Goal: Task Accomplishment & Management: Manage account settings

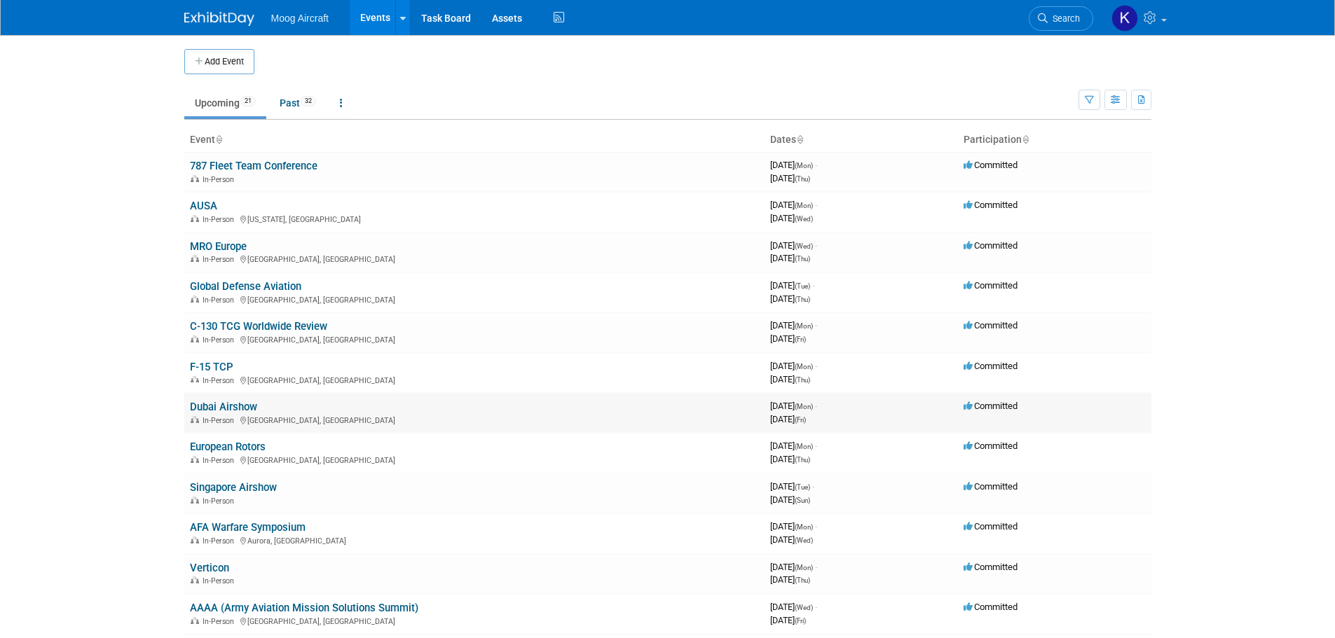
click at [219, 409] on link "Dubai Airshow" at bounding box center [223, 407] width 67 height 13
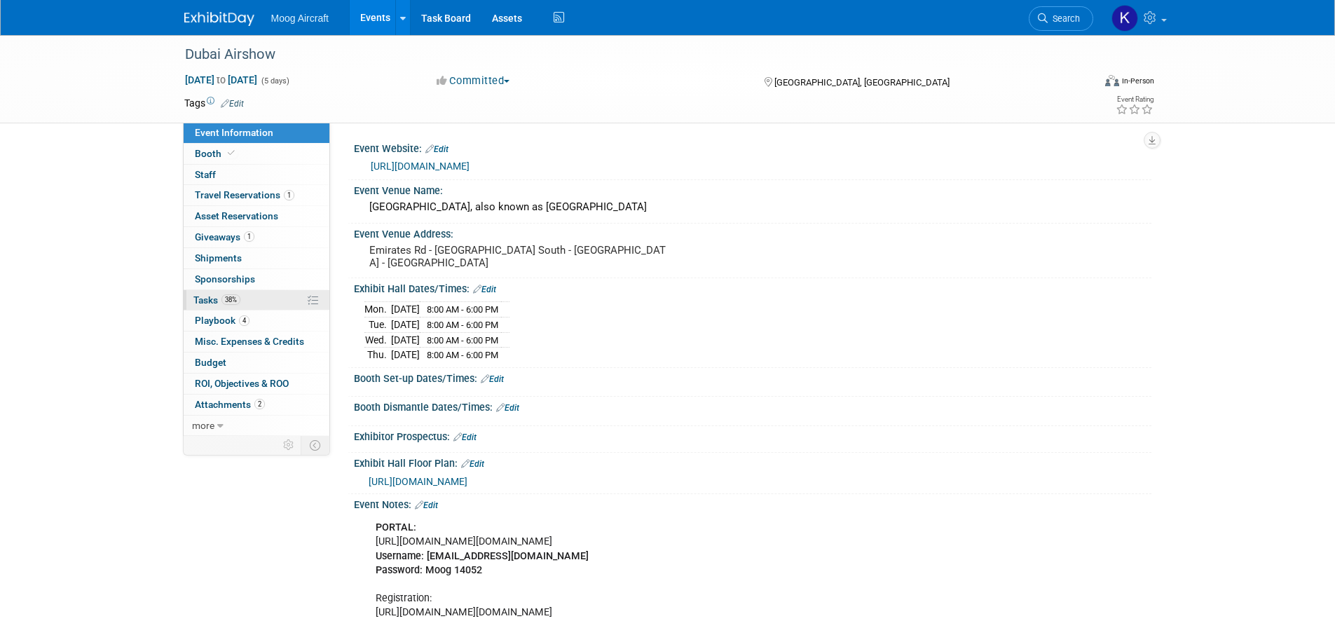
click at [202, 305] on span "Tasks 38%" at bounding box center [216, 299] width 47 height 11
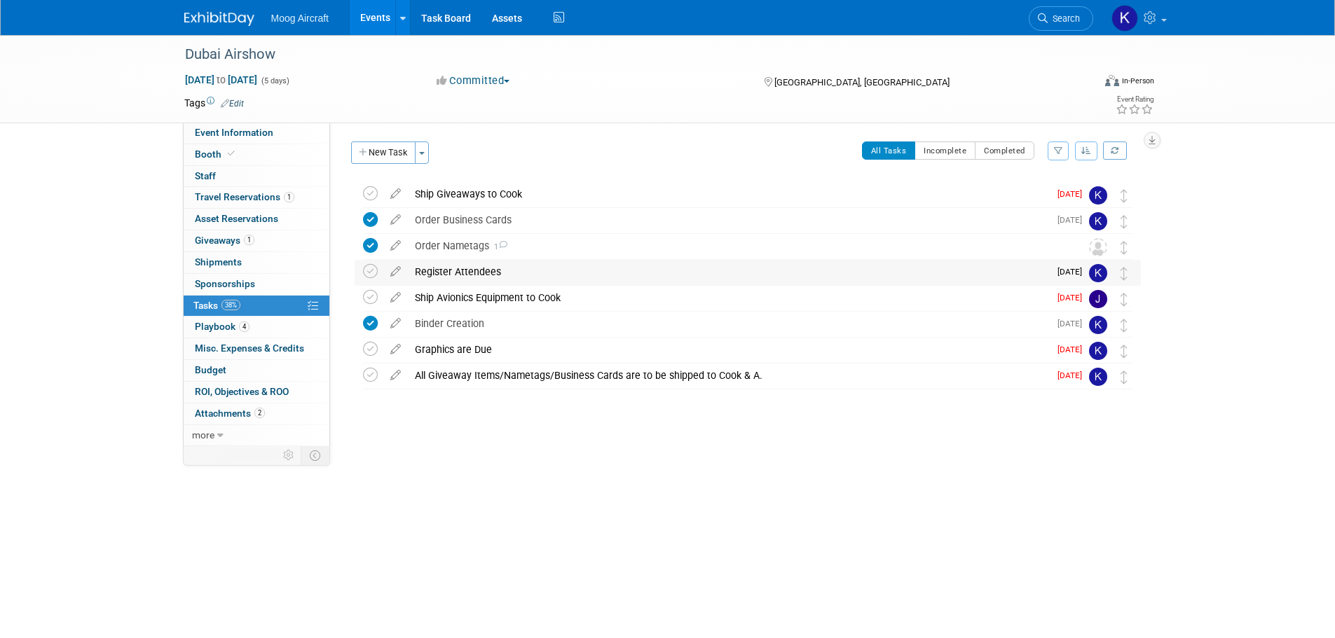
click at [492, 269] on div "Register Attendees" at bounding box center [728, 272] width 641 height 24
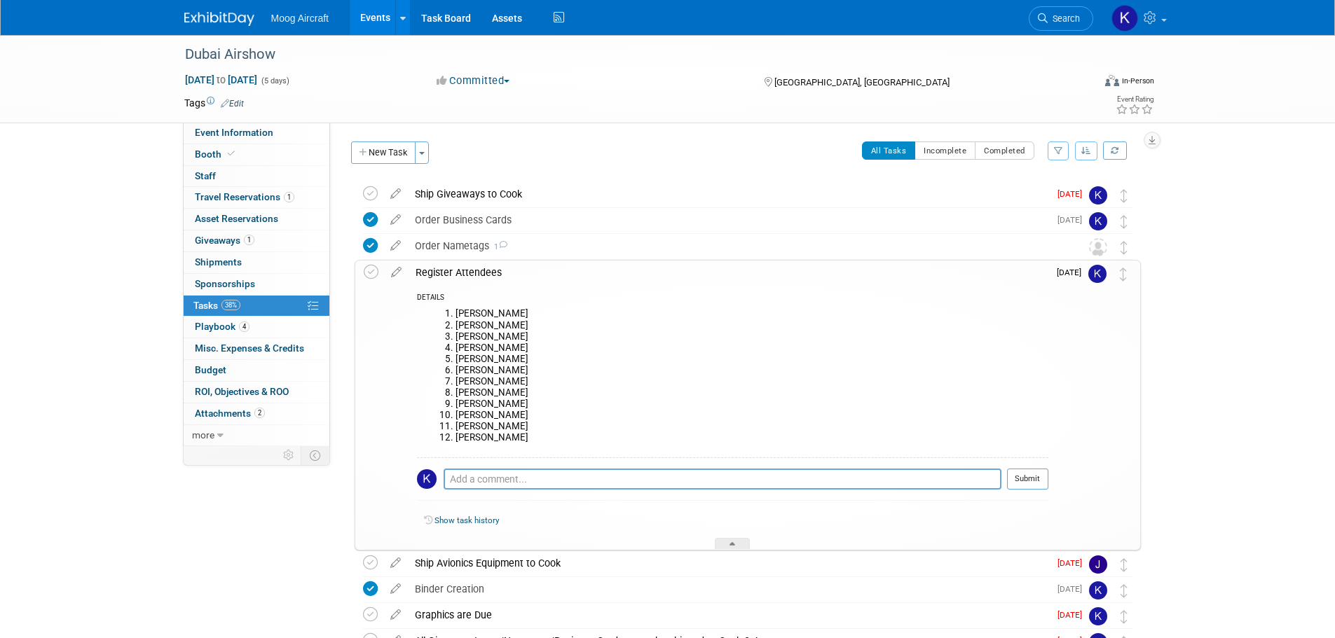
click at [477, 276] on div "Register Attendees" at bounding box center [728, 273] width 640 height 24
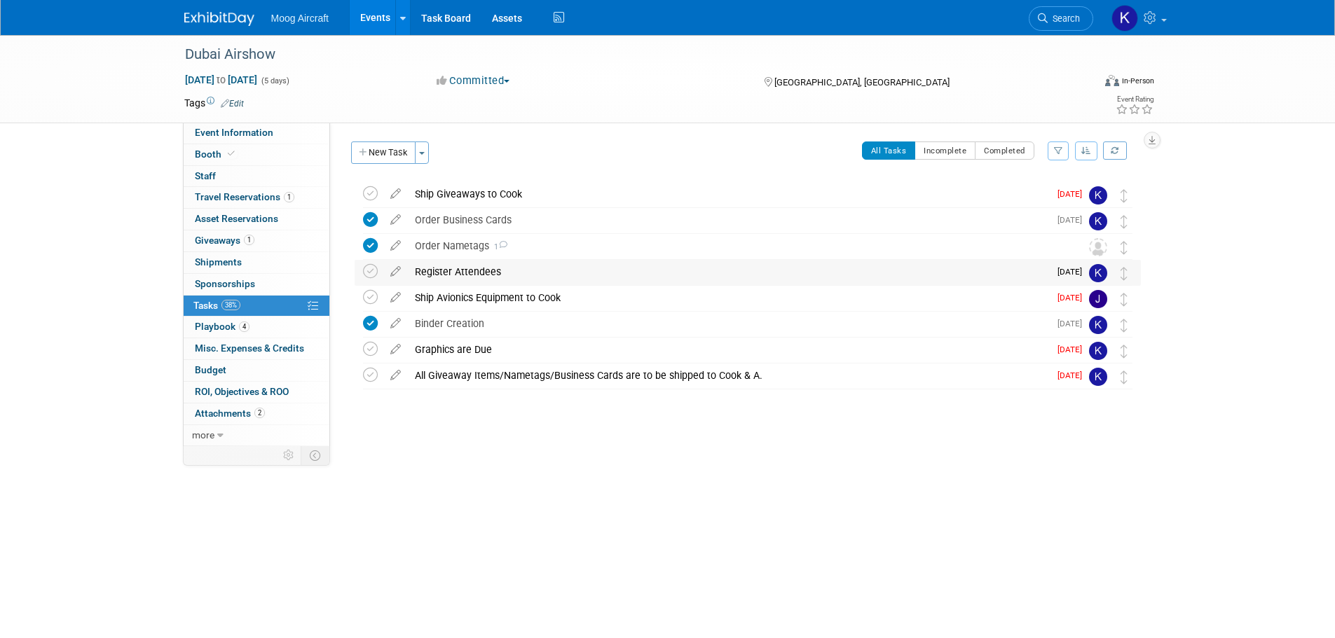
click at [466, 271] on div "Register Attendees" at bounding box center [728, 272] width 641 height 24
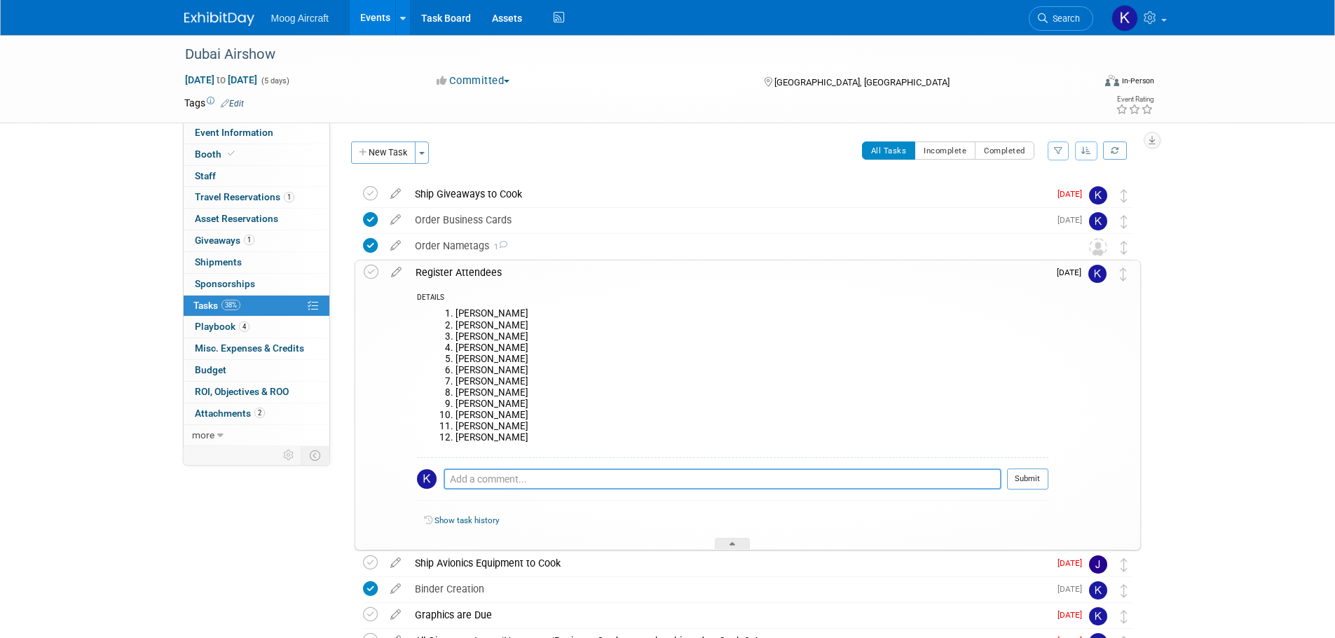
click at [528, 481] on textarea at bounding box center [722, 479] width 558 height 21
type textarea "KB sent self registration email on 10/2/2025"
click at [1025, 476] on button "Submit" at bounding box center [1027, 479] width 41 height 21
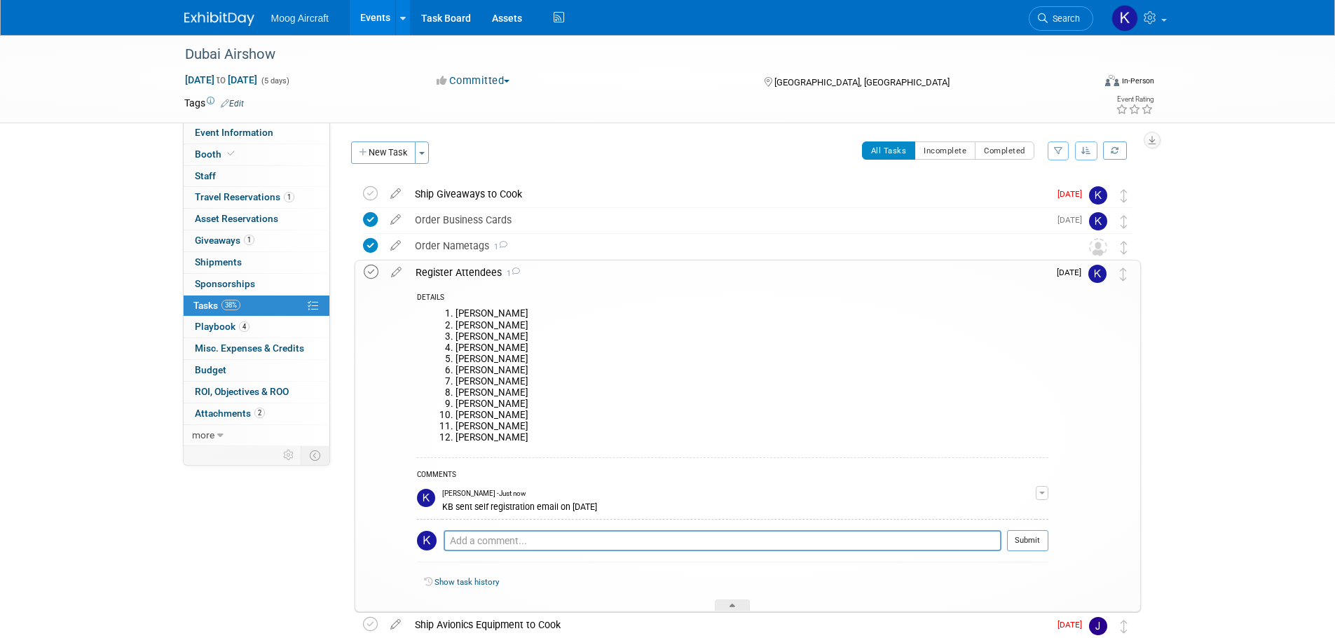
click at [377, 275] on icon at bounding box center [371, 272] width 15 height 15
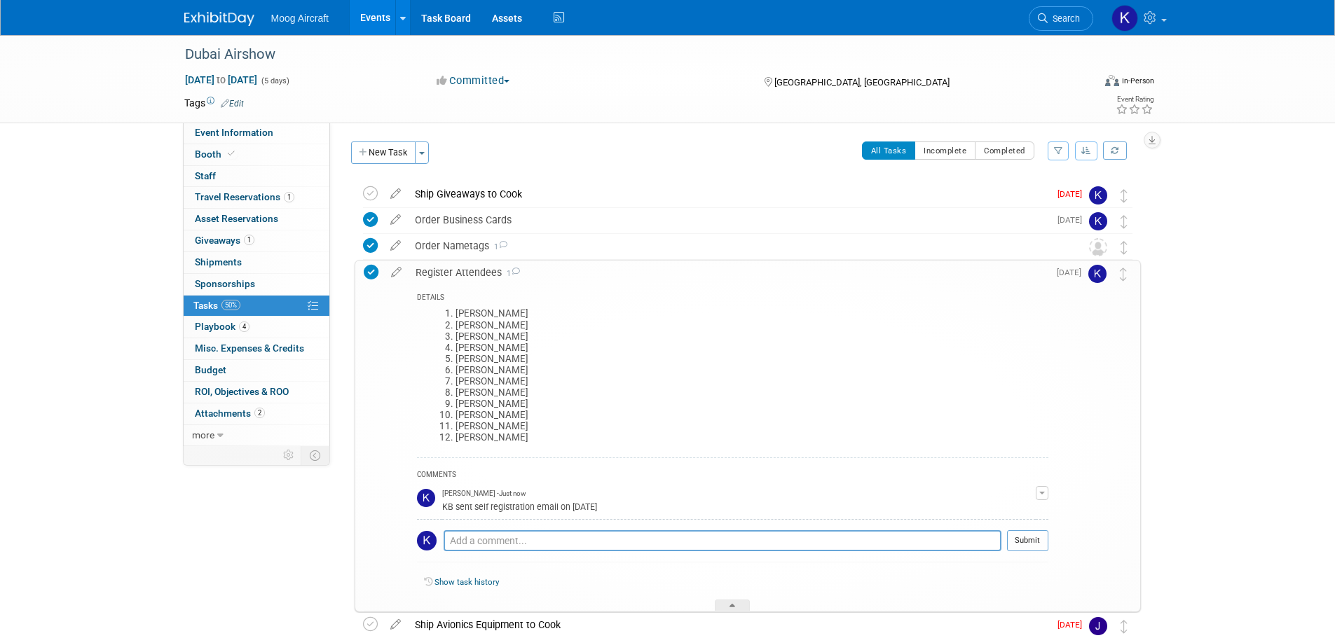
click at [937, 481] on div "COMMENTS" at bounding box center [732, 476] width 631 height 15
click at [1043, 495] on button "button" at bounding box center [1041, 493] width 13 height 14
click at [990, 511] on link "Edit Comment" at bounding box center [992, 514] width 111 height 20
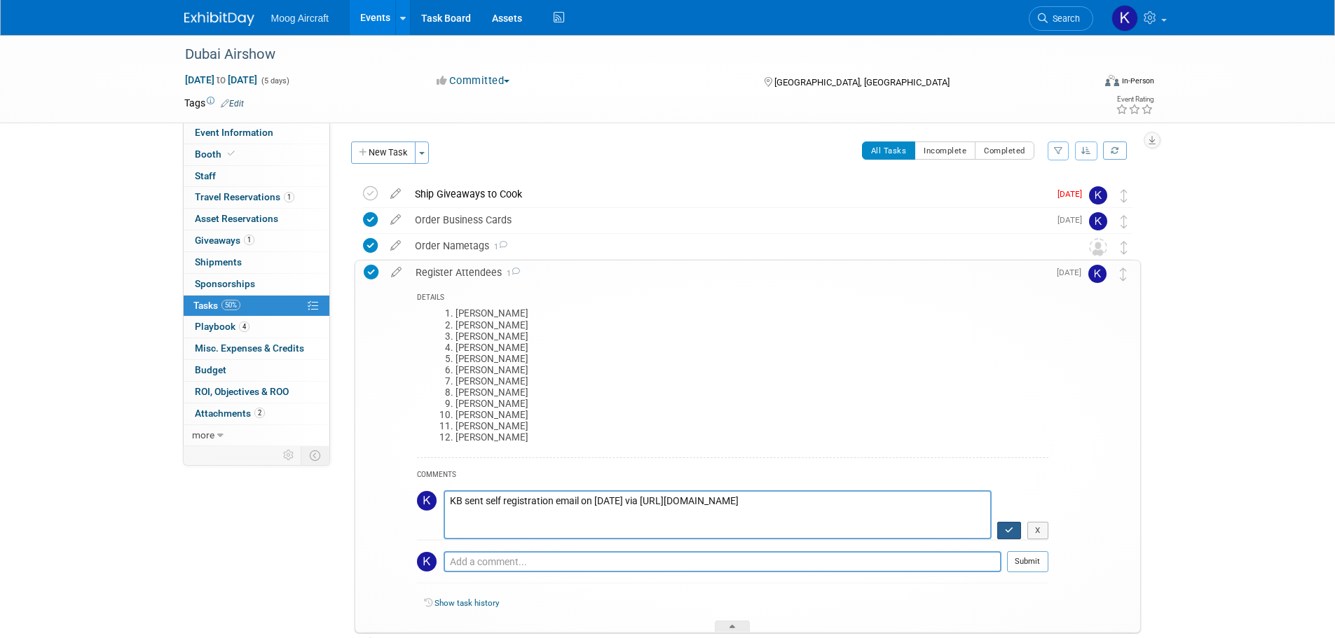
type textarea "KB sent self registration email on 10/2/2025 via https://exhibitors.infosalons.…"
click at [1014, 527] on icon "button" at bounding box center [1009, 530] width 9 height 8
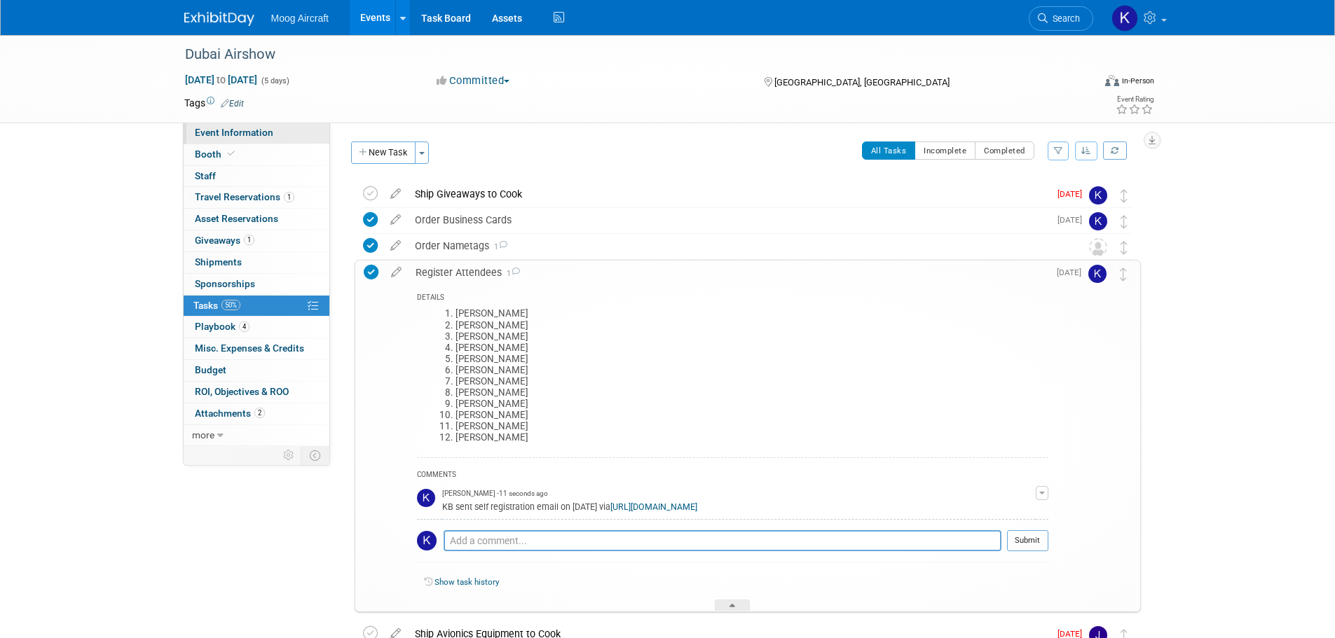
click at [242, 137] on span "Event Information" at bounding box center [234, 132] width 78 height 11
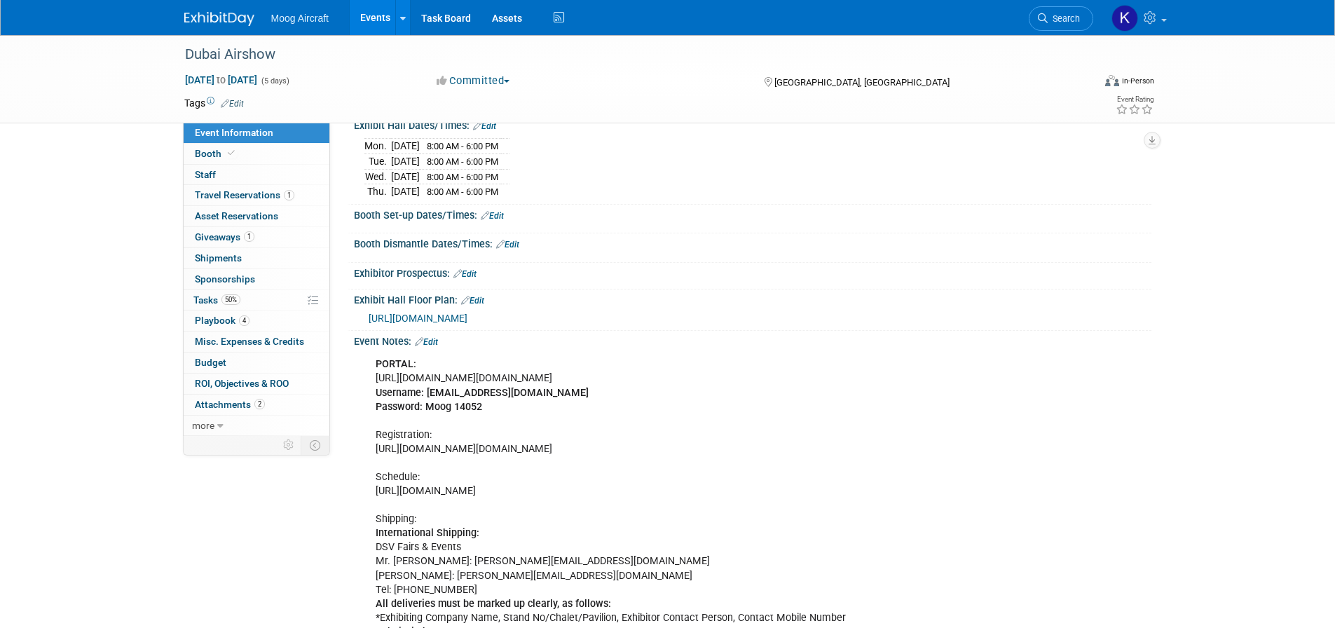
scroll to position [210, 0]
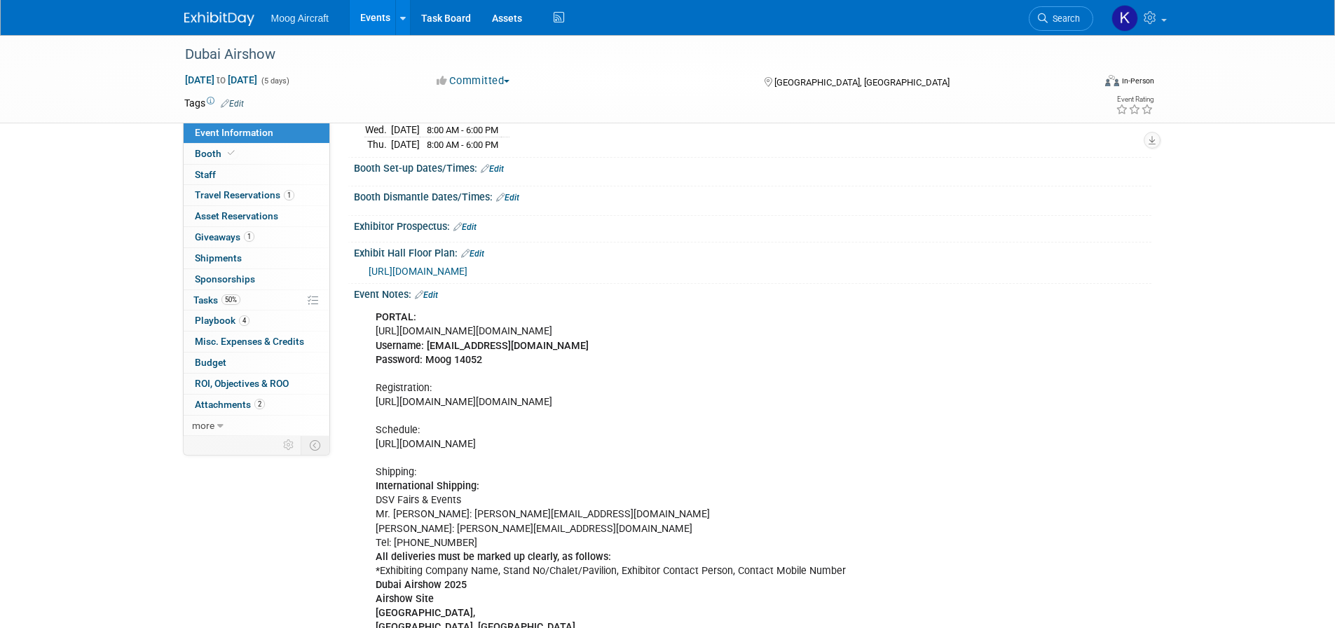
click at [434, 300] on link "Edit" at bounding box center [426, 295] width 23 height 10
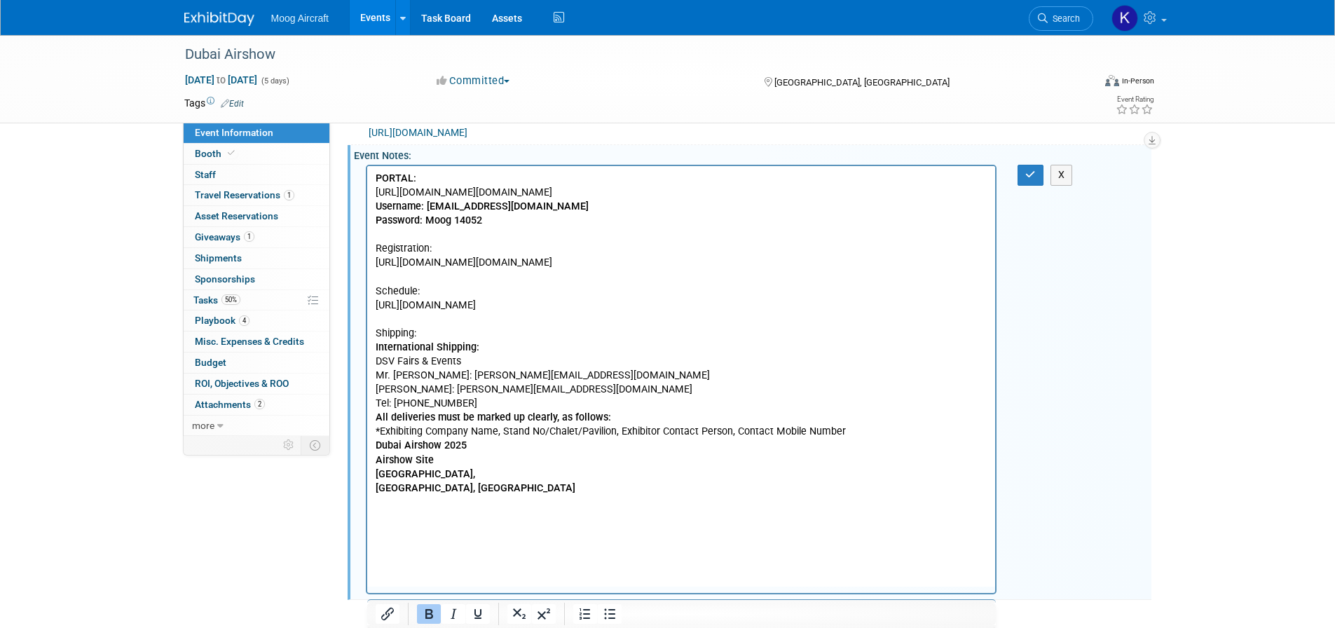
scroll to position [350, 0]
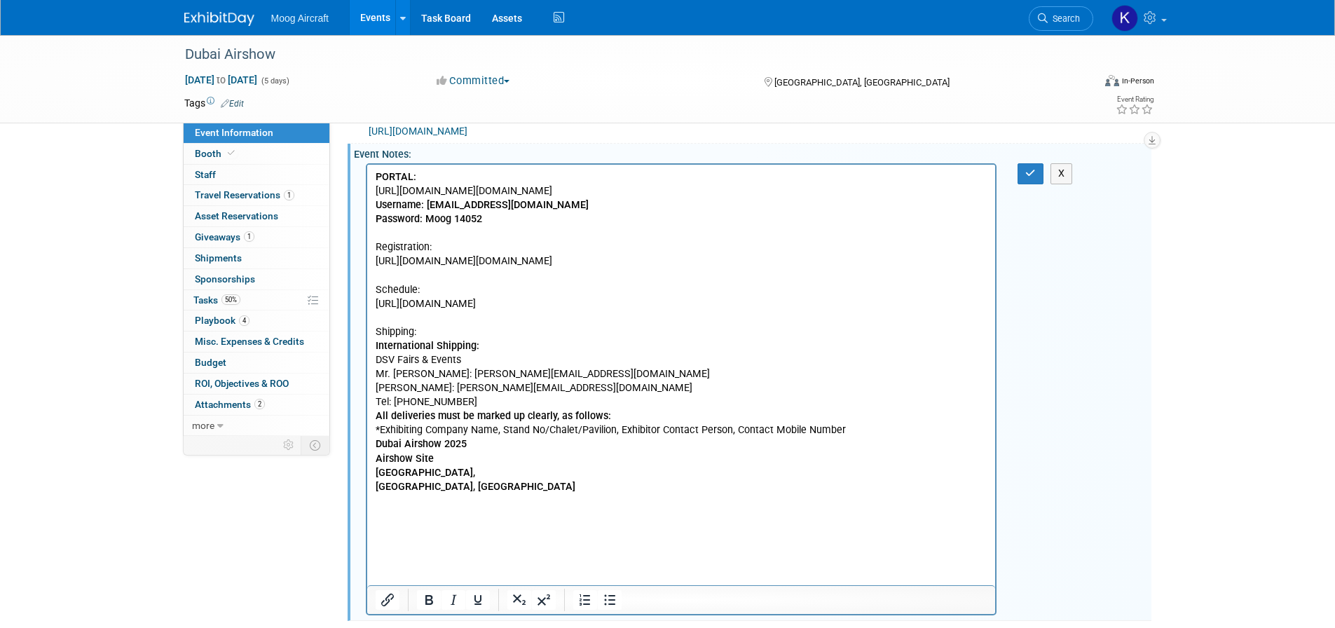
drag, startPoint x: 598, startPoint y: 319, endPoint x: 368, endPoint y: 278, distance: 234.0
click at [368, 278] on html "PORTAL: https://urldefense.com/v3/__https:/portal.dubaiairshow.aero/autologinur…" at bounding box center [680, 329] width 628 height 329
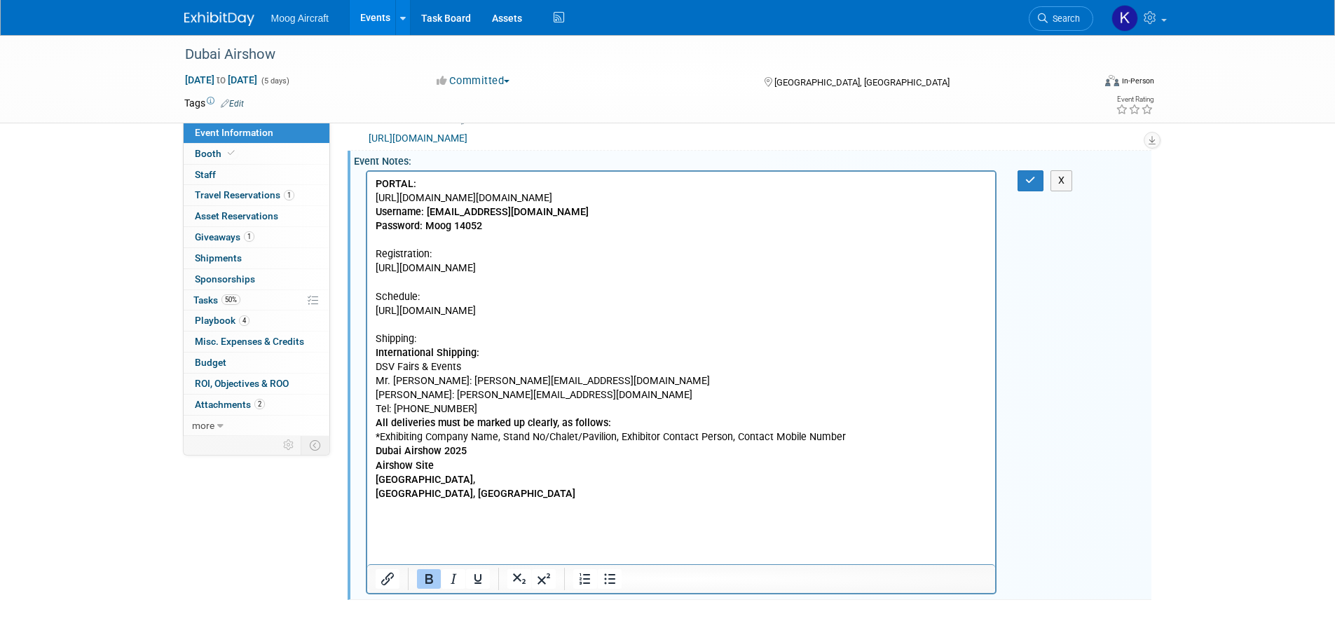
click at [460, 270] on p "PORTAL: https://urldefense.com/v3/__https:/portal.dubaiairshow.aero/autologinur…" at bounding box center [681, 339] width 612 height 324
drag, startPoint x: 376, startPoint y: 266, endPoint x: 390, endPoint y: 266, distance: 13.3
click at [380, 266] on p "PORTAL: https://urldefense.com/v3/__https:/portal.dubaiairshow.aero/autologinur…" at bounding box center [681, 339] width 612 height 324
drag, startPoint x: 448, startPoint y: 266, endPoint x: 733, endPoint y: 439, distance: 333.2
click at [366, 261] on html "PORTAL: https://urldefense.com/v3/__https:/portal.dubaiairshow.aero/autologinur…" at bounding box center [680, 336] width 628 height 329
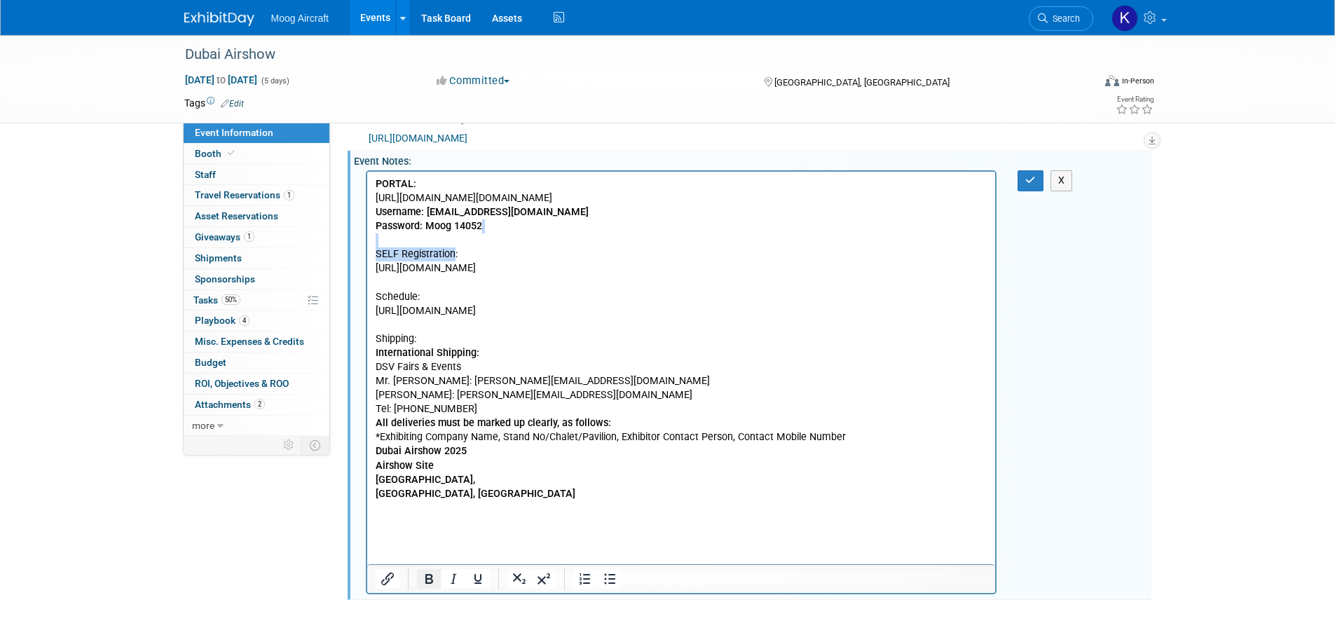
click at [420, 587] on icon "Bold" at bounding box center [428, 578] width 17 height 17
click at [558, 361] on p "PORTAL: https://urldefense.com/v3/__https:/portal.dubaiairshow.aero/autologinur…" at bounding box center [681, 339] width 612 height 324
click at [1031, 183] on icon "button" at bounding box center [1030, 180] width 11 height 10
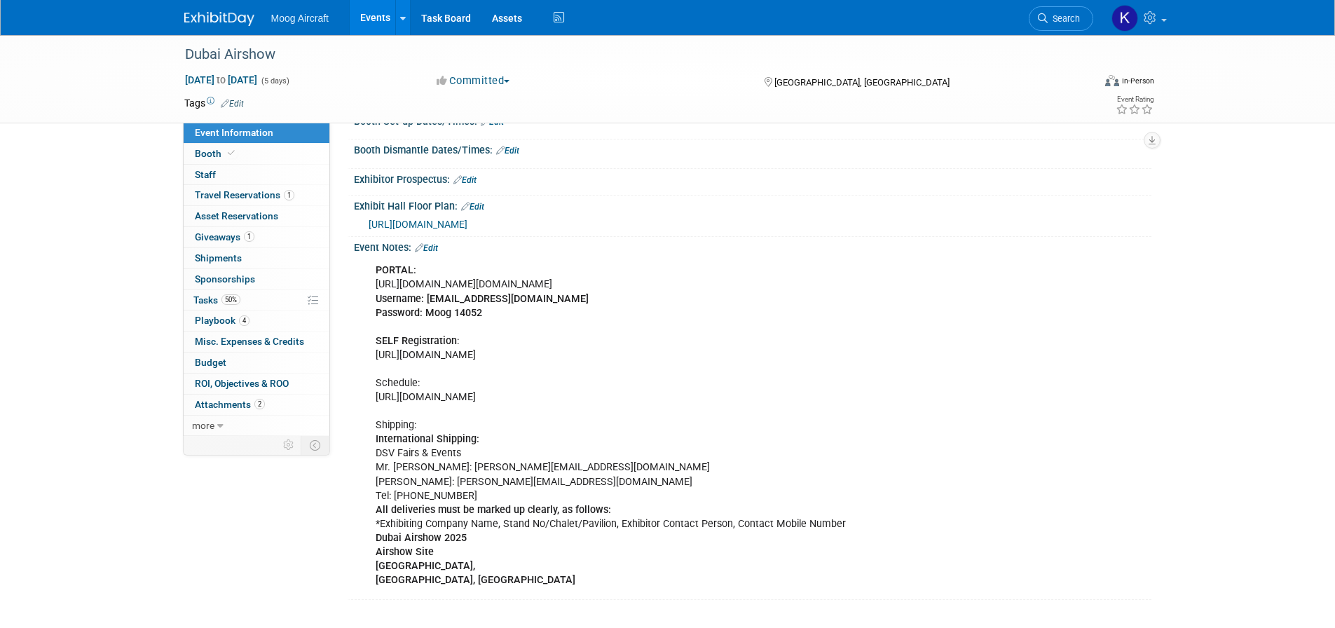
drag, startPoint x: 437, startPoint y: 217, endPoint x: 455, endPoint y: 226, distance: 19.7
click at [437, 243] on link "Edit" at bounding box center [426, 248] width 23 height 10
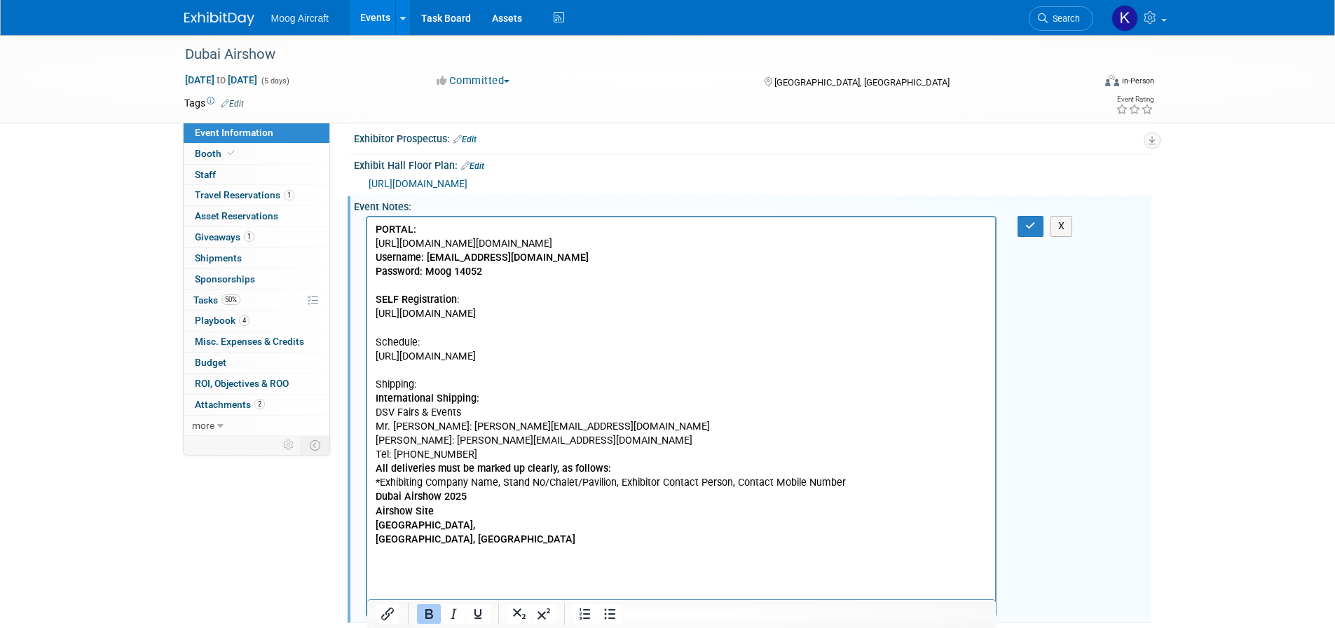
scroll to position [0, 0]
click at [539, 270] on p "PORTAL: https://urldefense.com/v3/__https:/portal.dubaiairshow.aero/autologinur…" at bounding box center [681, 385] width 612 height 324
drag, startPoint x: 577, startPoint y: 229, endPoint x: 449, endPoint y: 235, distance: 127.7
click at [449, 235] on p "PORTAL: https://urldefense.com/v3/__https:/portal.dubaiairshow.aero/autologinur…" at bounding box center [681, 385] width 612 height 324
click at [612, 244] on p "https://portal.dubaiairshow.aero/?check_logged_in=1 Username: kbostaph@moog.com…" at bounding box center [681, 392] width 612 height 310
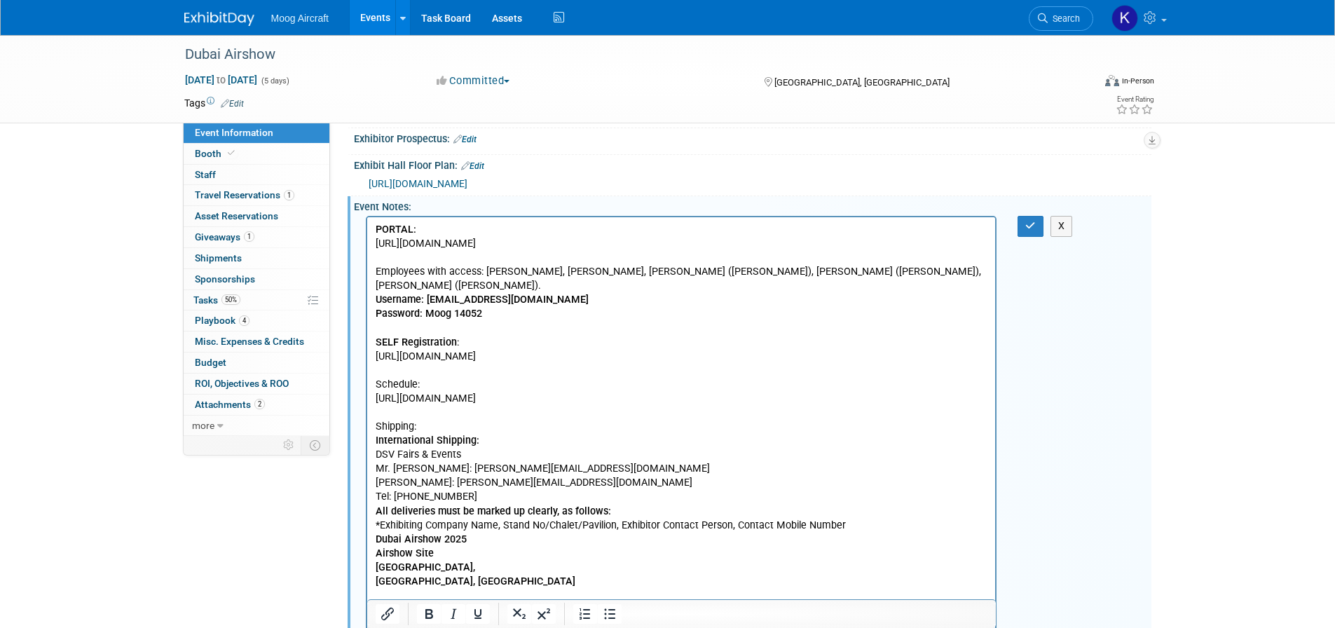
click at [375, 294] on b "Username: kbostaph@moog.com" at bounding box center [481, 300] width 213 height 12
click at [1030, 230] on icon "button" at bounding box center [1030, 226] width 11 height 10
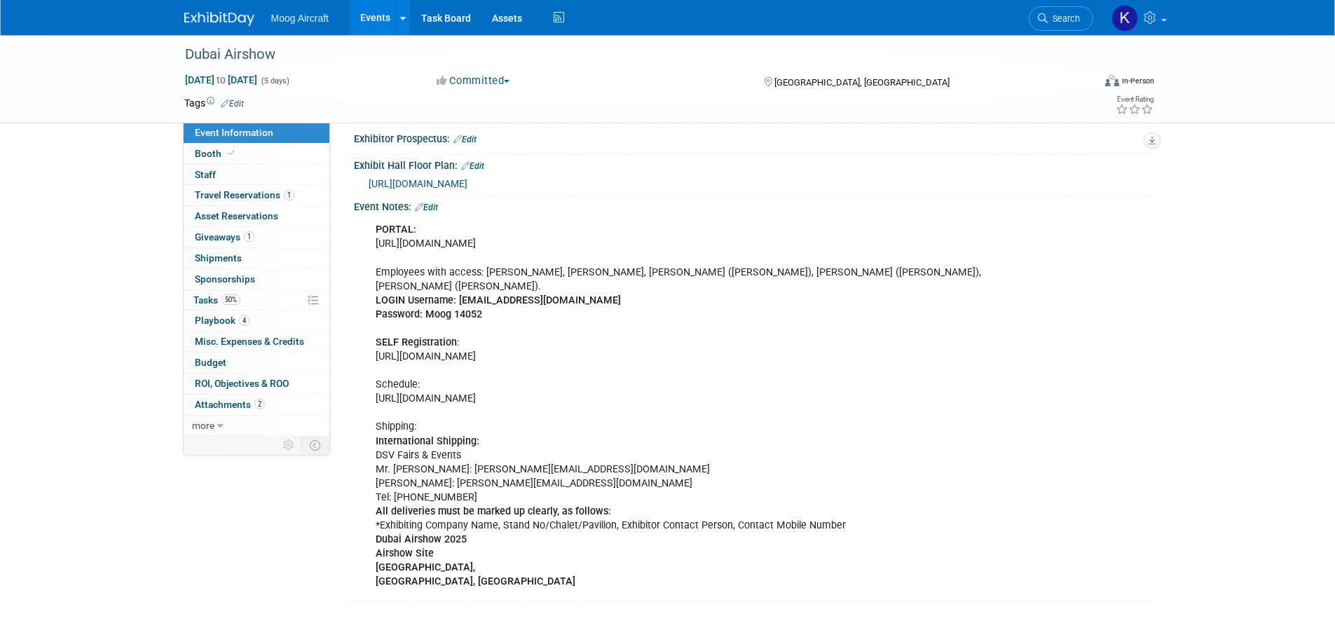
click at [441, 256] on div "PORTAL: https://portal.dubaiairshow.aero/?check_logged_in=1 Employees with acce…" at bounding box center [681, 406] width 631 height 380
drag, startPoint x: 623, startPoint y: 256, endPoint x: 372, endPoint y: 260, distance: 251.5
click at [372, 260] on div "PORTAL: https://portal.dubaiairshow.aero/?check_logged_in=1 Employees with acce…" at bounding box center [681, 406] width 631 height 380
copy div "https://portal.dubaiairshow.aero/?check_logged_in=1"
click at [104, 74] on div "Dubai Airshow Nov 17, 2025 to Nov 21, 2025 (5 days) Nov 17, 2025 to Nov 21, 202…" at bounding box center [667, 79] width 1335 height 88
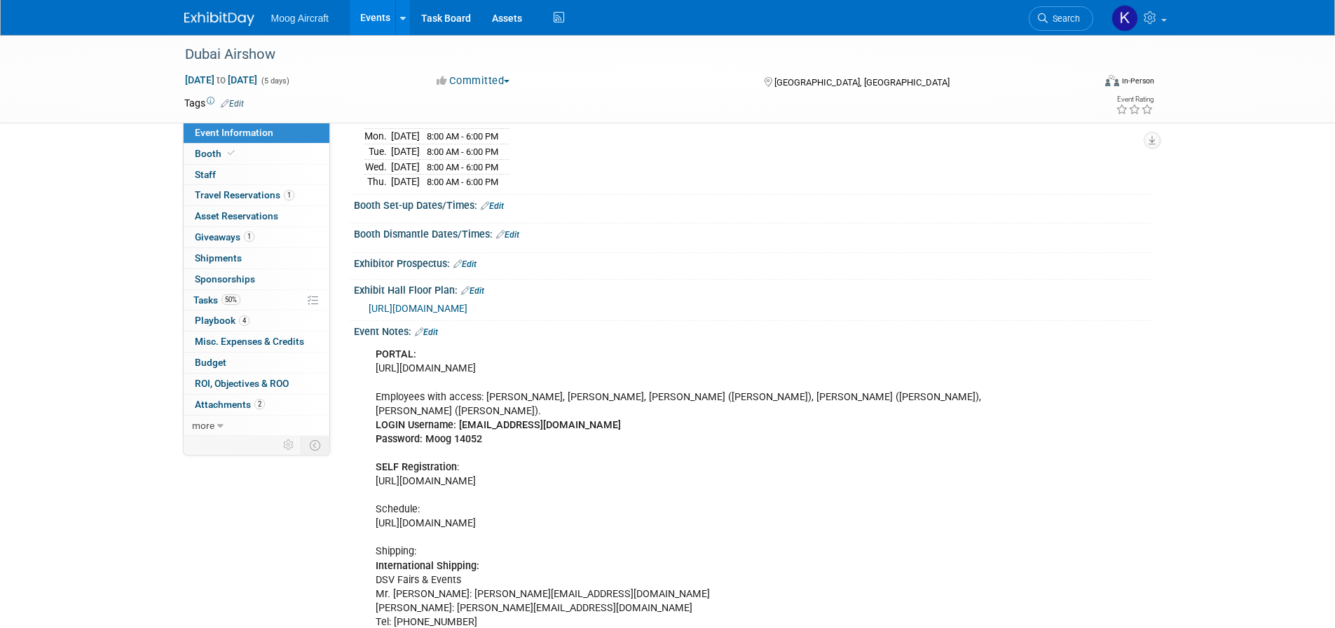
scroll to position [312, 0]
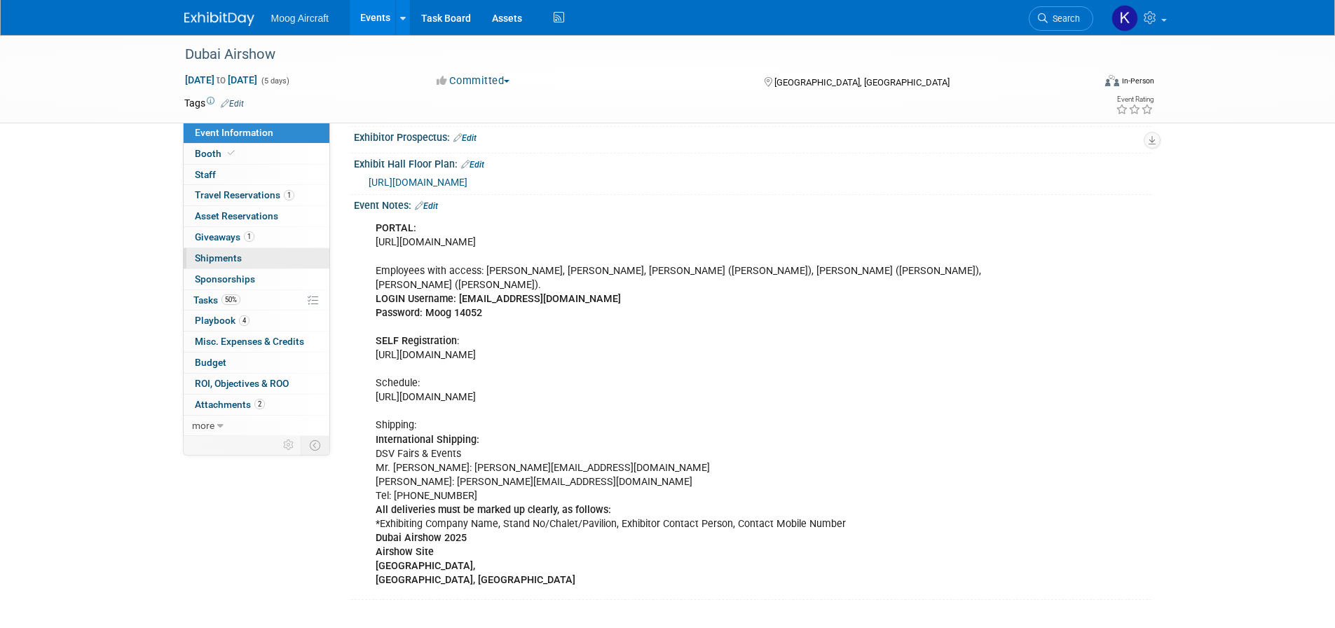
click at [215, 263] on span "Shipments 0" at bounding box center [218, 257] width 47 height 11
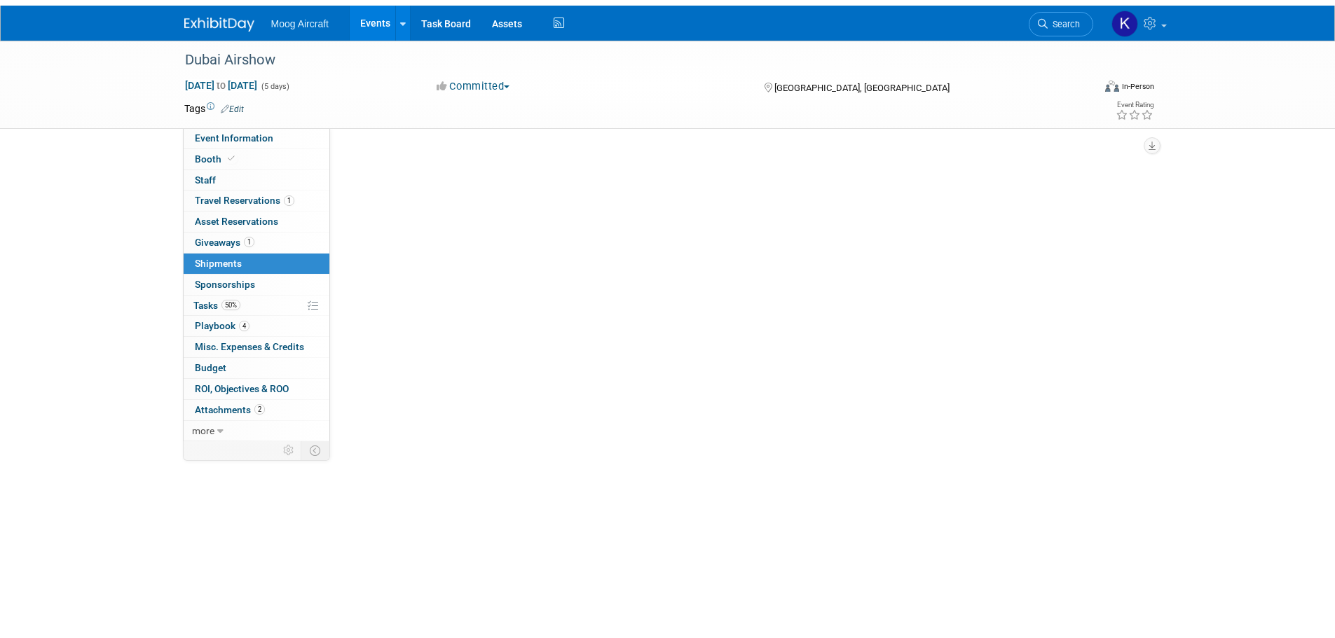
scroll to position [0, 0]
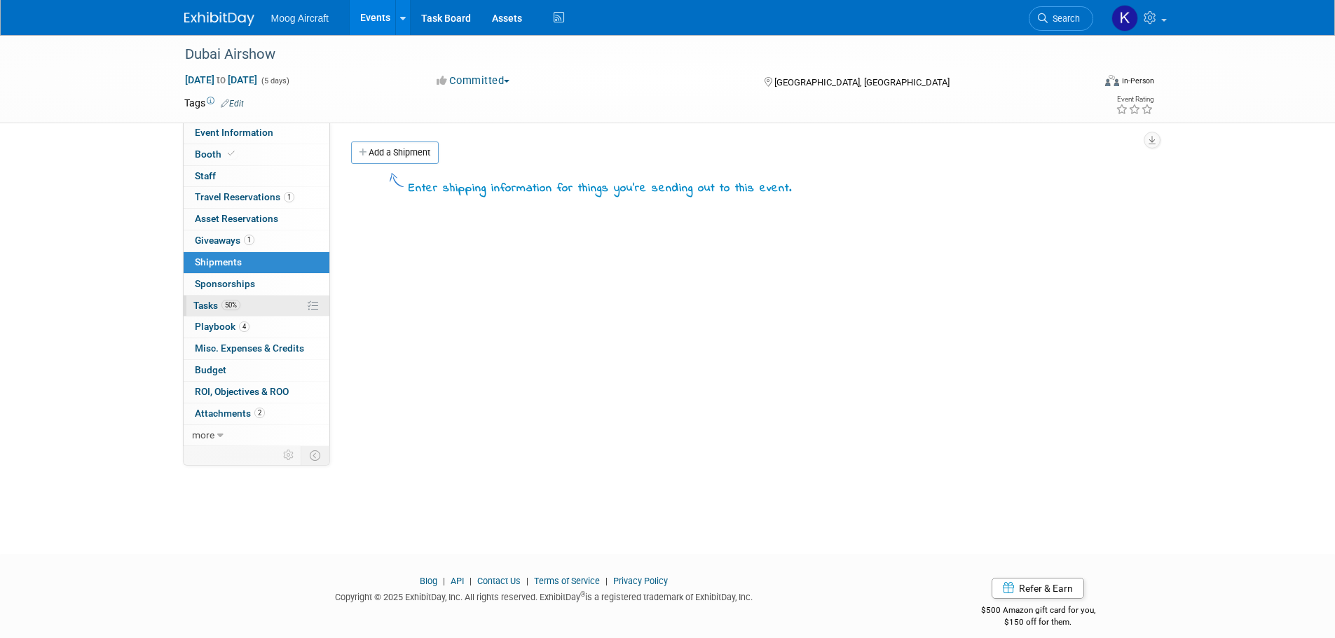
click at [195, 298] on link "50% Tasks 50%" at bounding box center [257, 306] width 146 height 21
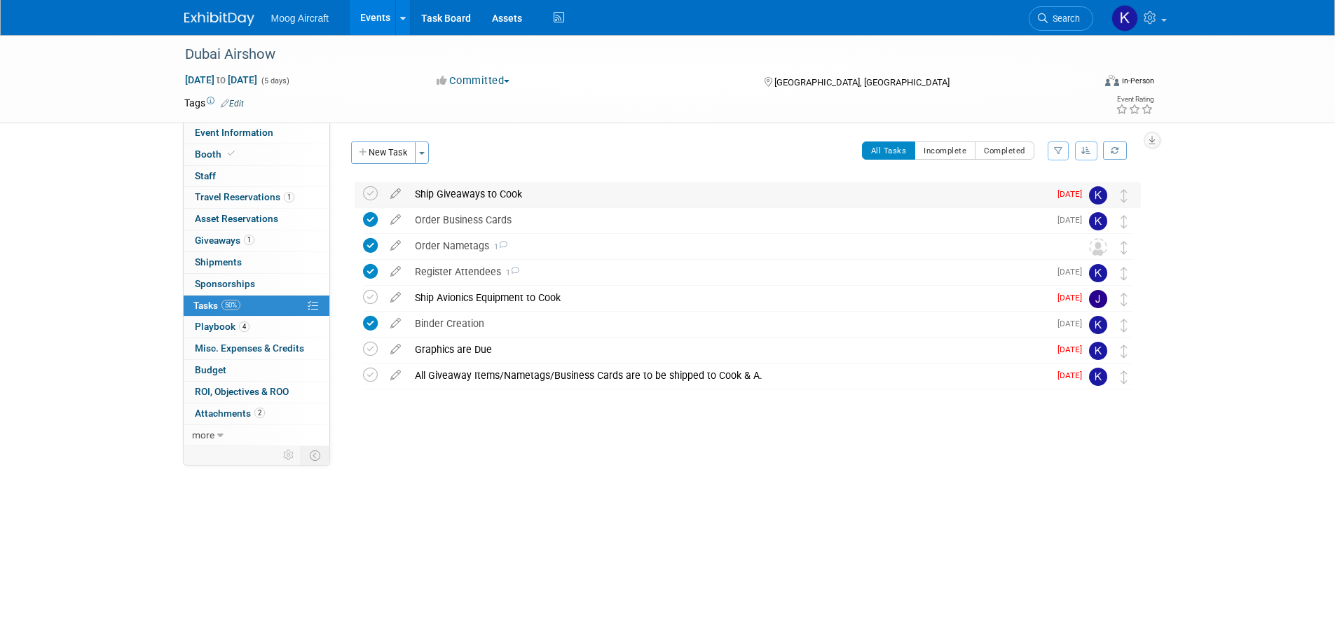
click at [466, 199] on div "Ship Giveaways to Cook" at bounding box center [728, 194] width 641 height 24
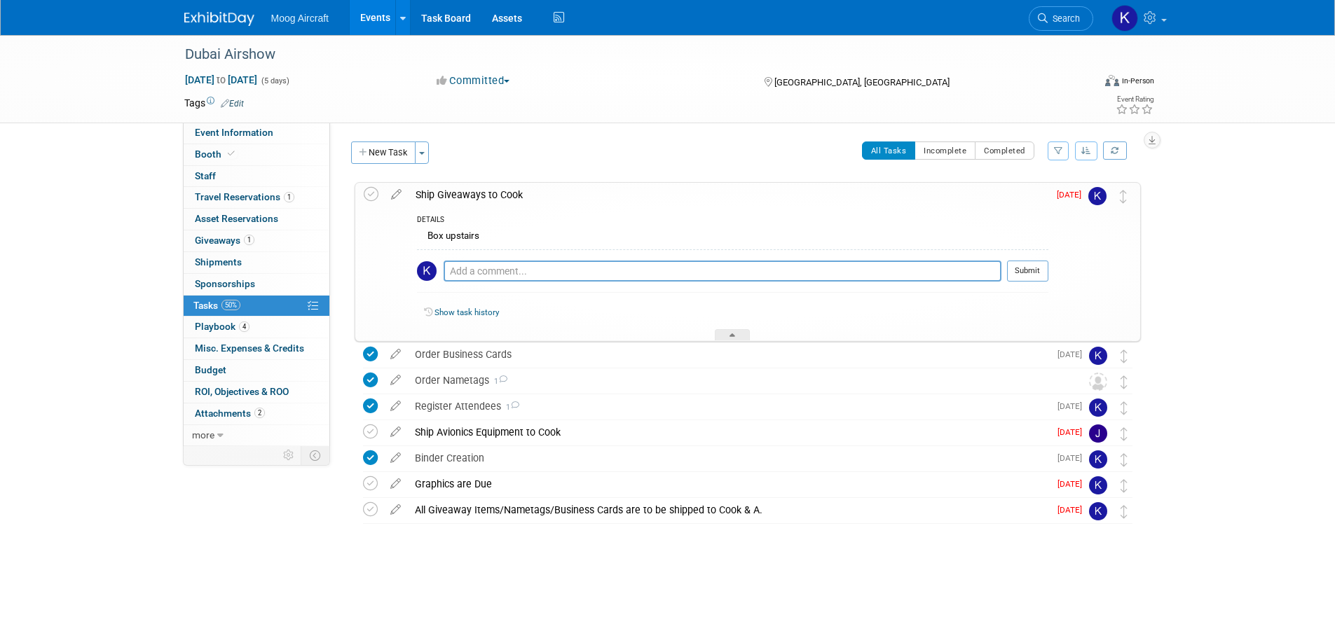
click at [466, 199] on div "Ship Giveaways to Cook" at bounding box center [728, 195] width 640 height 24
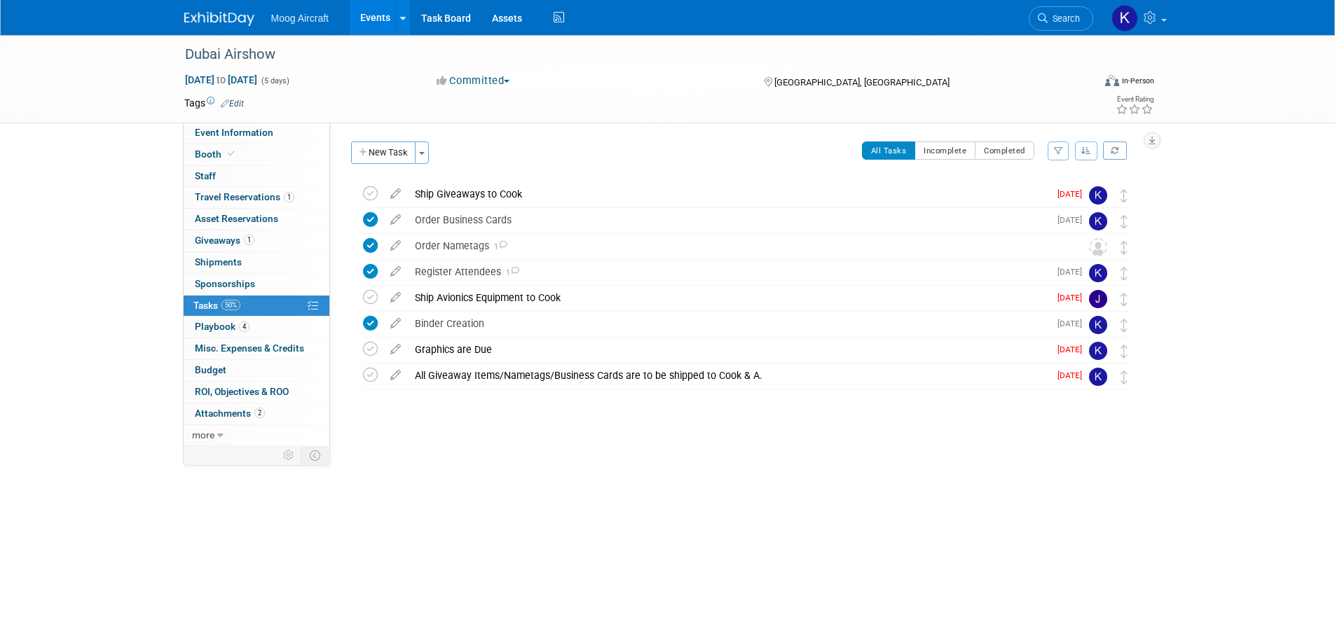
click at [216, 23] on img at bounding box center [219, 19] width 70 height 14
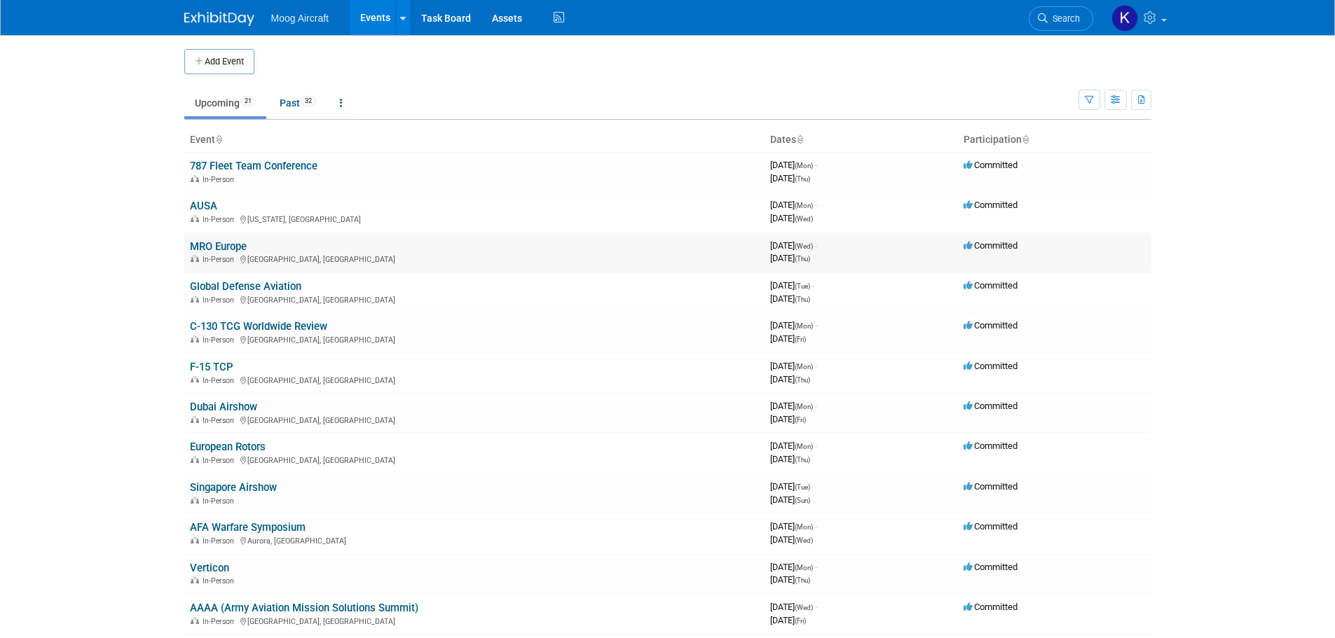
click at [229, 245] on link "MRO Europe" at bounding box center [218, 246] width 57 height 13
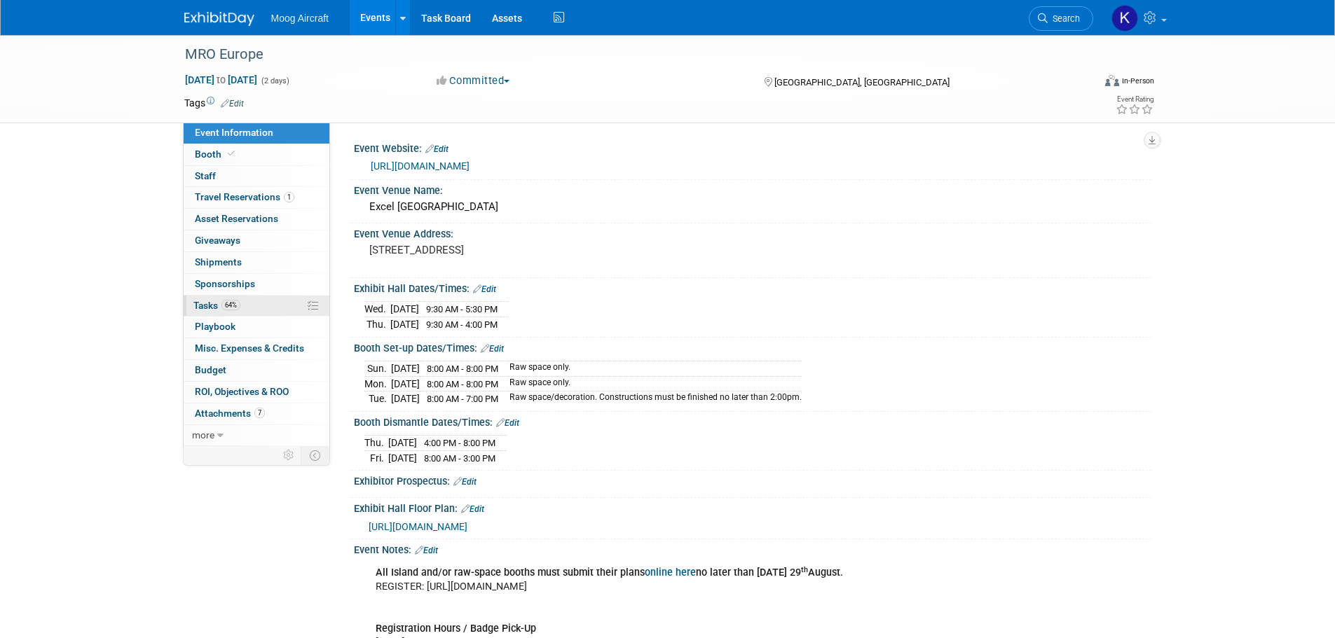
click at [216, 302] on span "Tasks 64%" at bounding box center [216, 305] width 47 height 11
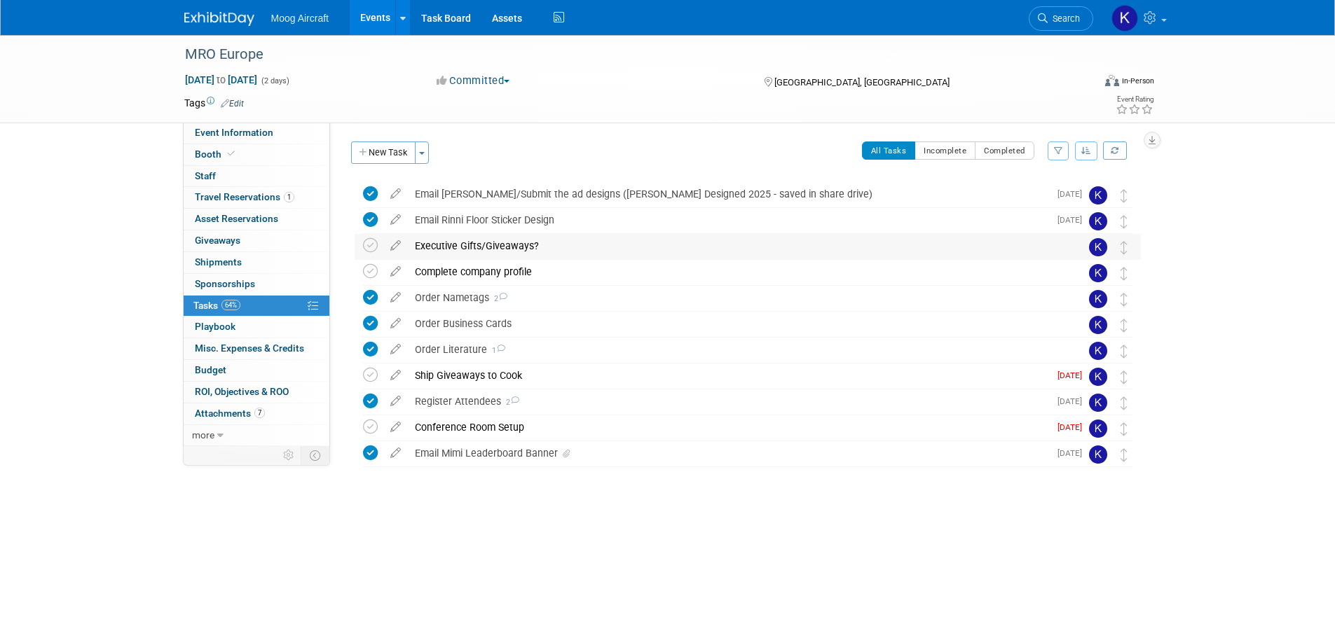
drag, startPoint x: 471, startPoint y: 244, endPoint x: 478, endPoint y: 257, distance: 14.4
click at [471, 244] on div "Executive Gifts/Giveaways?" at bounding box center [734, 246] width 653 height 24
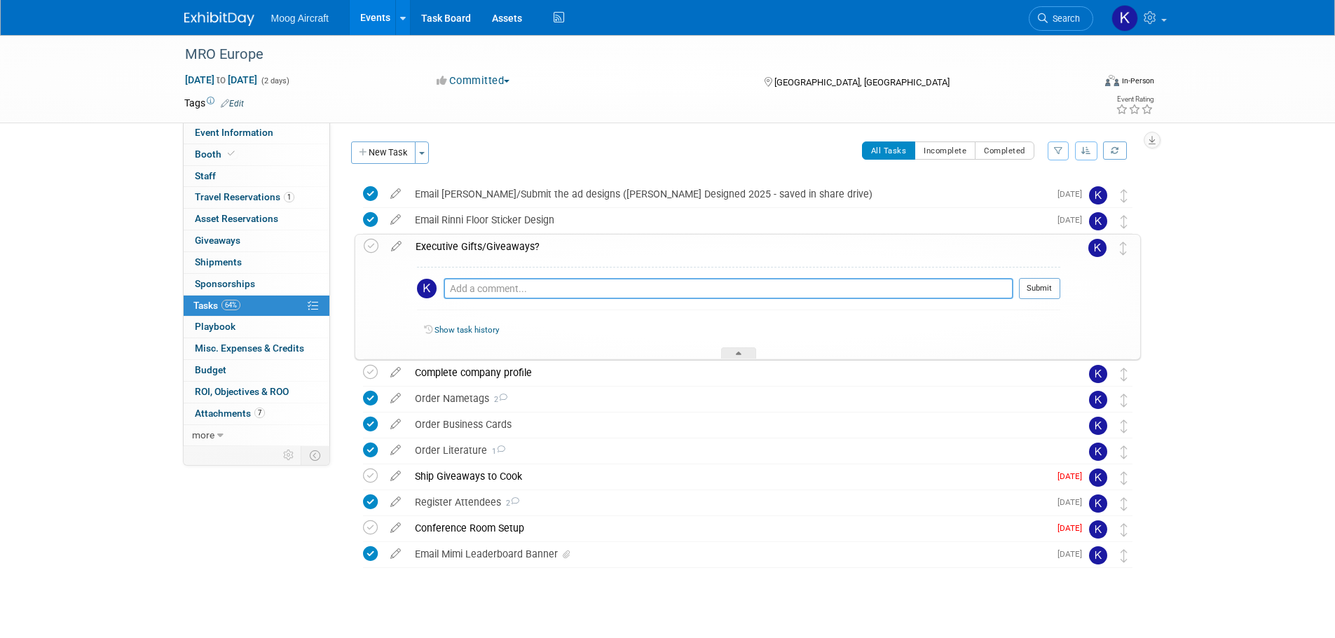
click at [472, 281] on textarea at bounding box center [728, 288] width 570 height 21
type textarea "Mark Beaumont needs 6 gifts."
click at [1040, 289] on button "Submit" at bounding box center [1039, 288] width 41 height 21
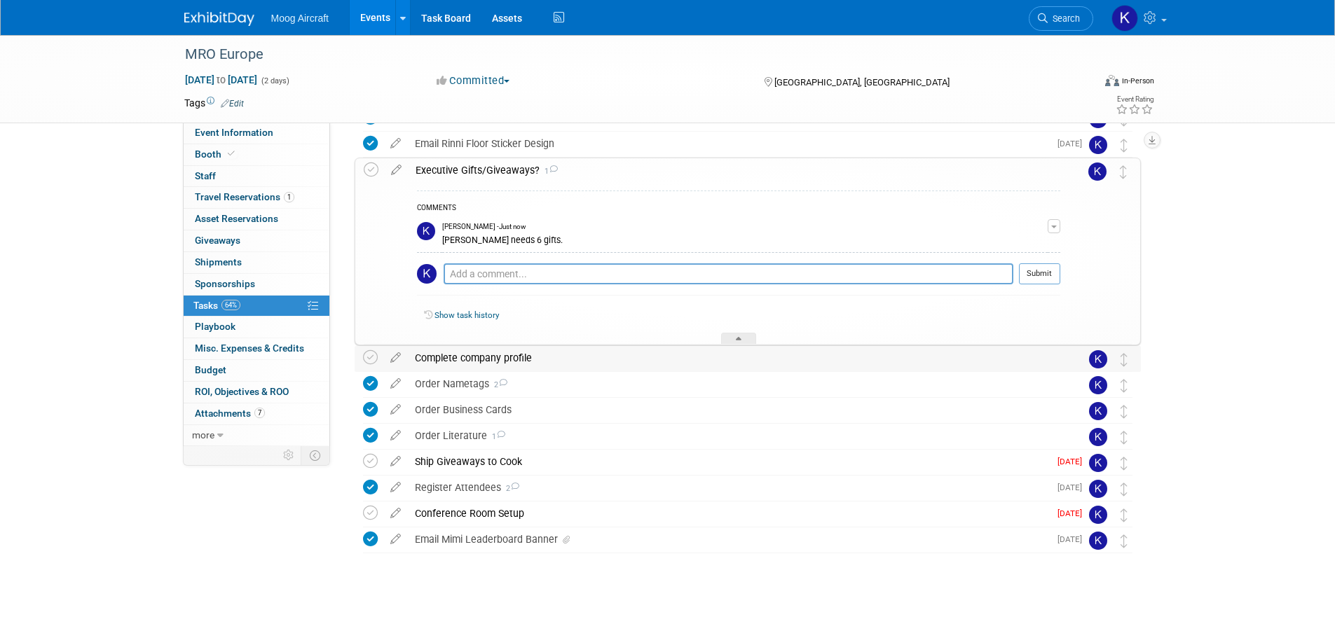
scroll to position [77, 0]
click at [493, 367] on div "Complete company profile" at bounding box center [734, 357] width 653 height 24
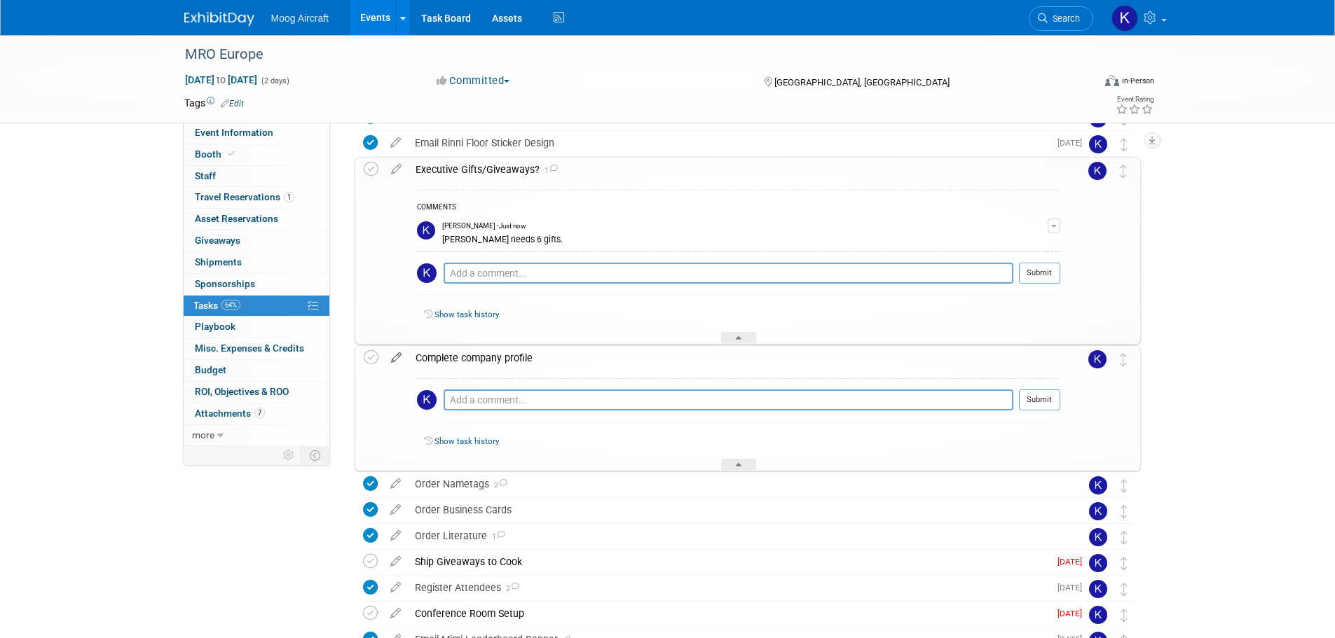
click at [396, 363] on icon at bounding box center [396, 355] width 25 height 18
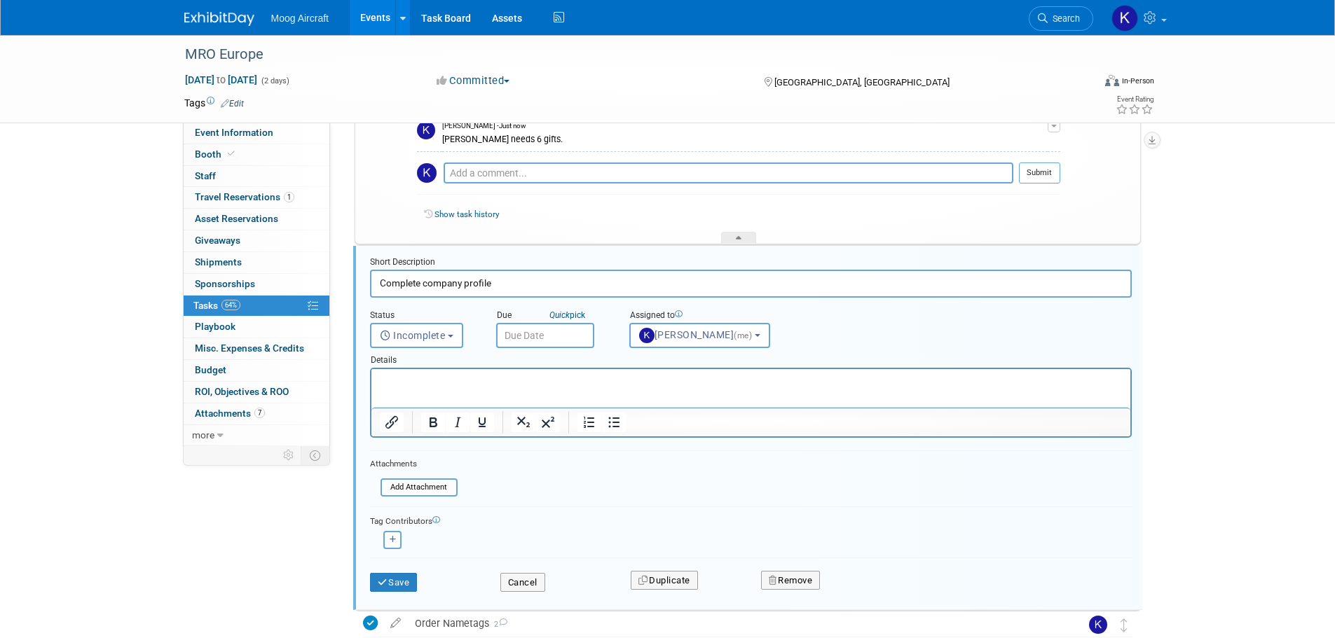
scroll to position [218, 0]
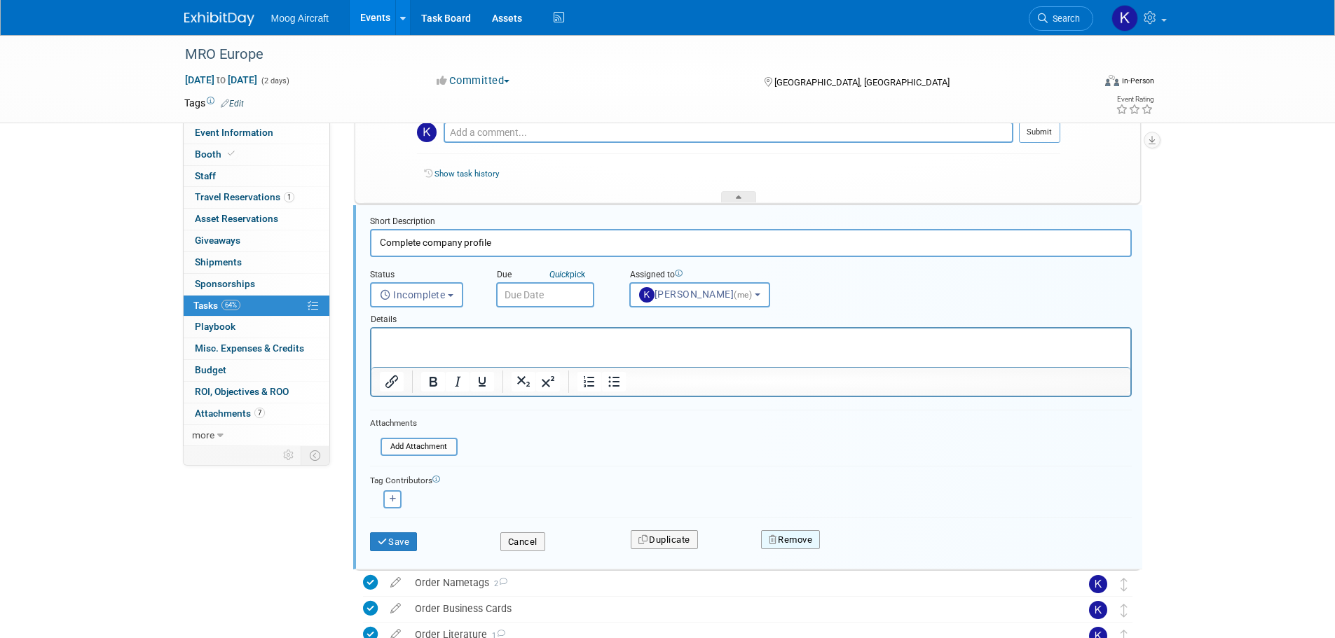
click at [788, 546] on button "Remove" at bounding box center [791, 540] width 60 height 20
click at [865, 558] on link "Yes" at bounding box center [869, 551] width 41 height 22
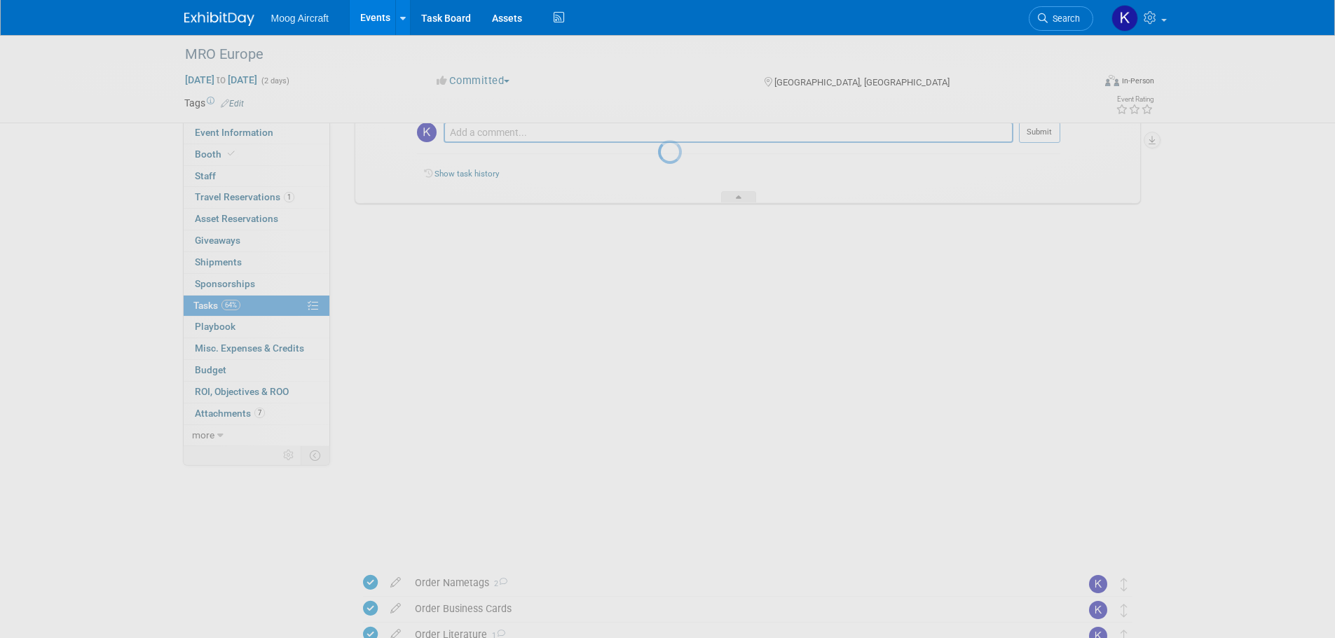
scroll to position [51, 0]
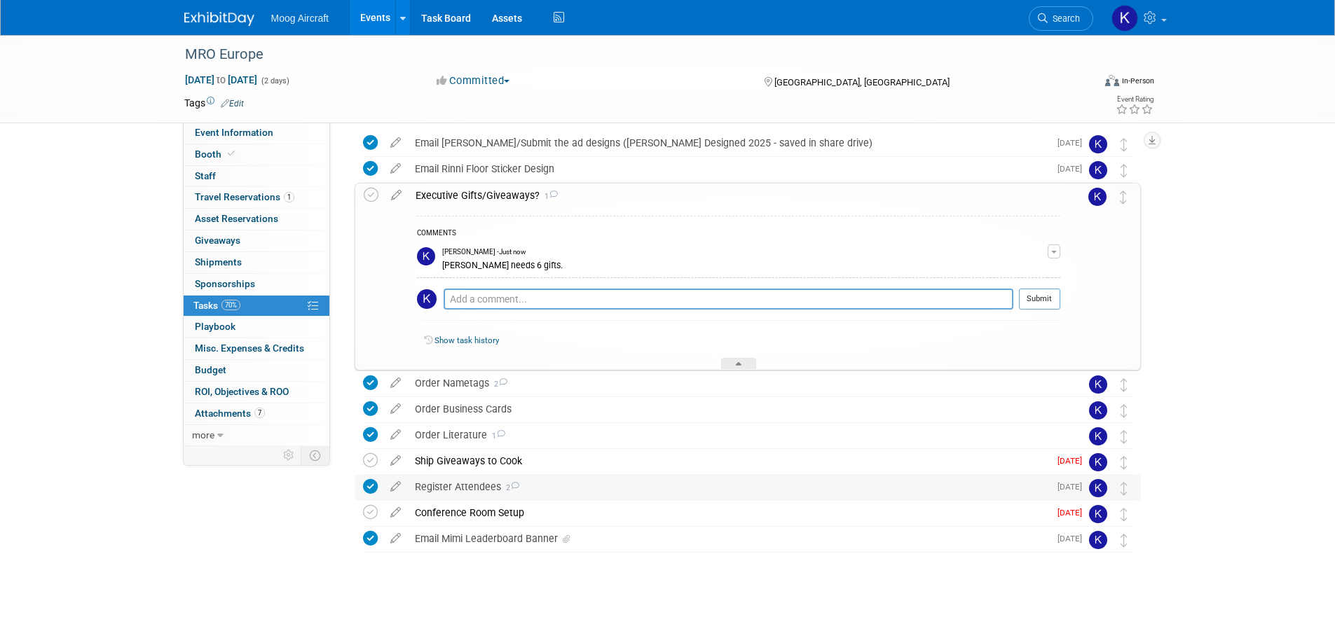
click at [449, 483] on div "Register Attendees 2" at bounding box center [728, 487] width 641 height 24
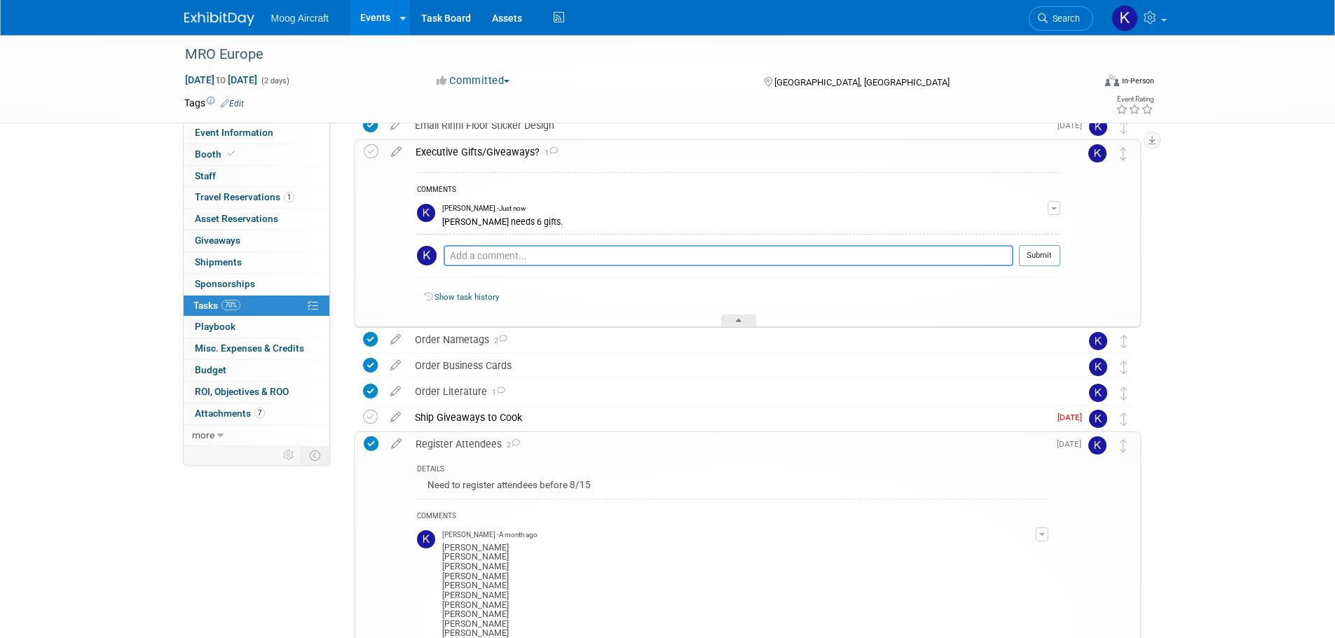
scroll to position [191, 0]
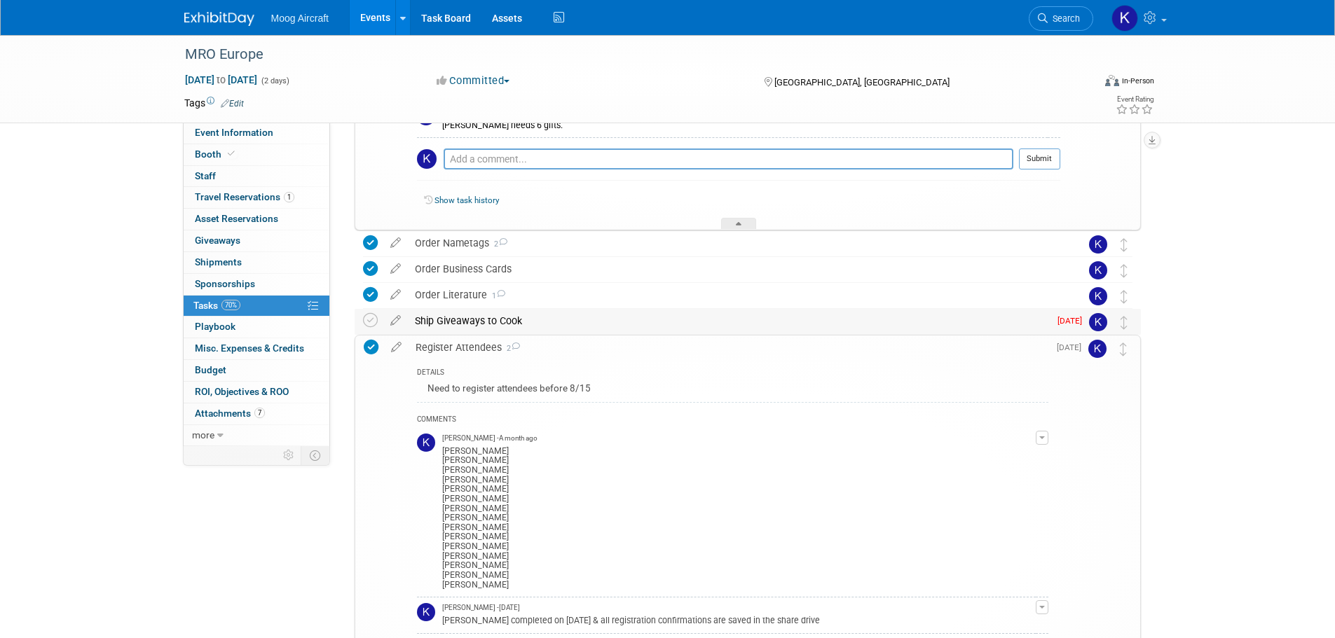
click at [468, 331] on div "Ship Giveaways to Cook" at bounding box center [728, 321] width 641 height 24
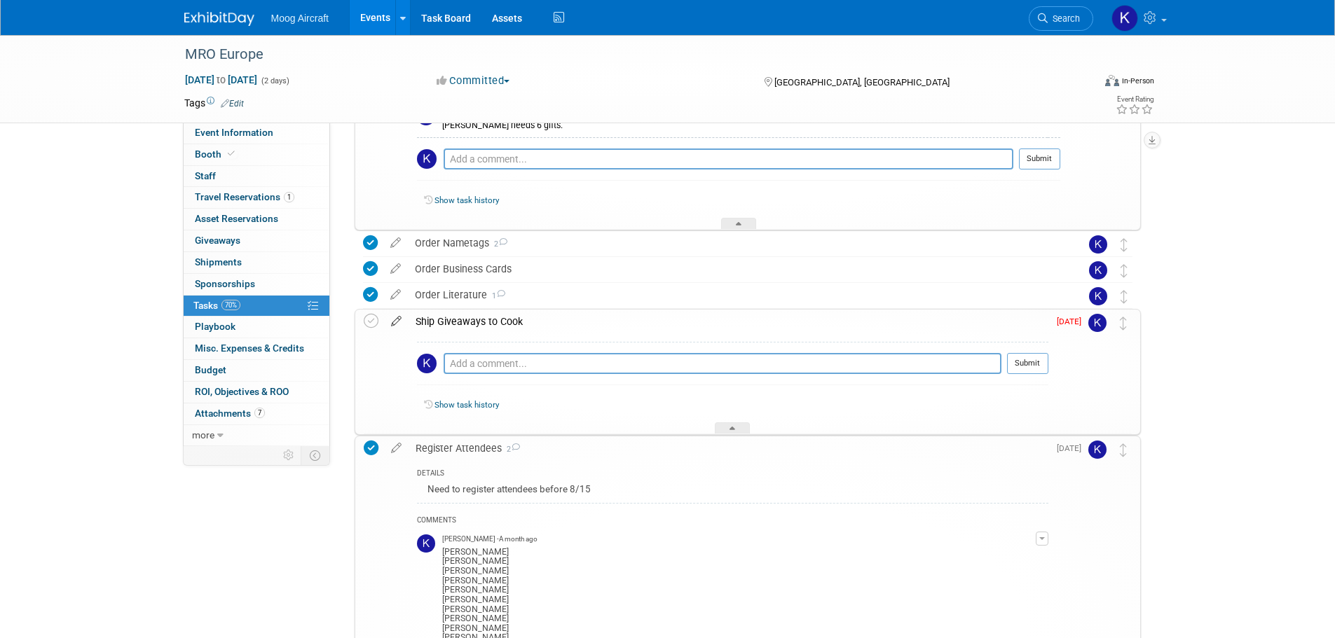
click at [392, 325] on icon at bounding box center [396, 319] width 25 height 18
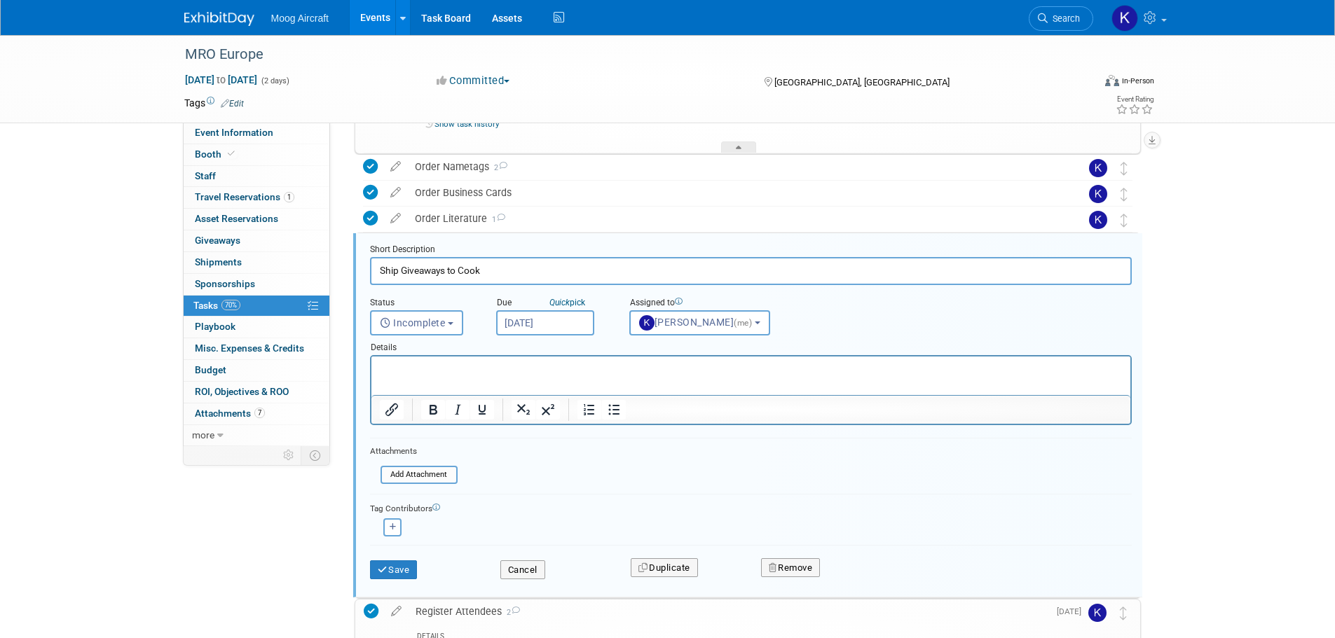
scroll to position [296, 0]
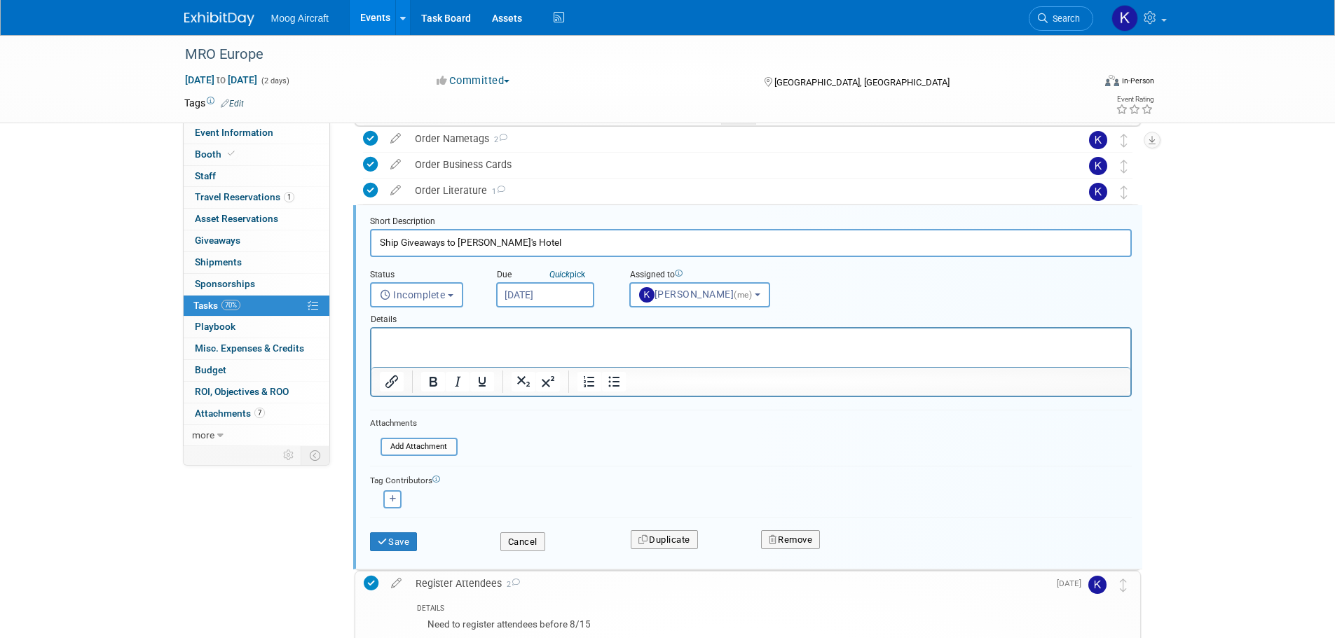
type input "Ship Giveaways to Josh's Hotel"
click at [399, 345] on p "Rich Text Area. Press ALT-0 for help." at bounding box center [750, 340] width 743 height 13
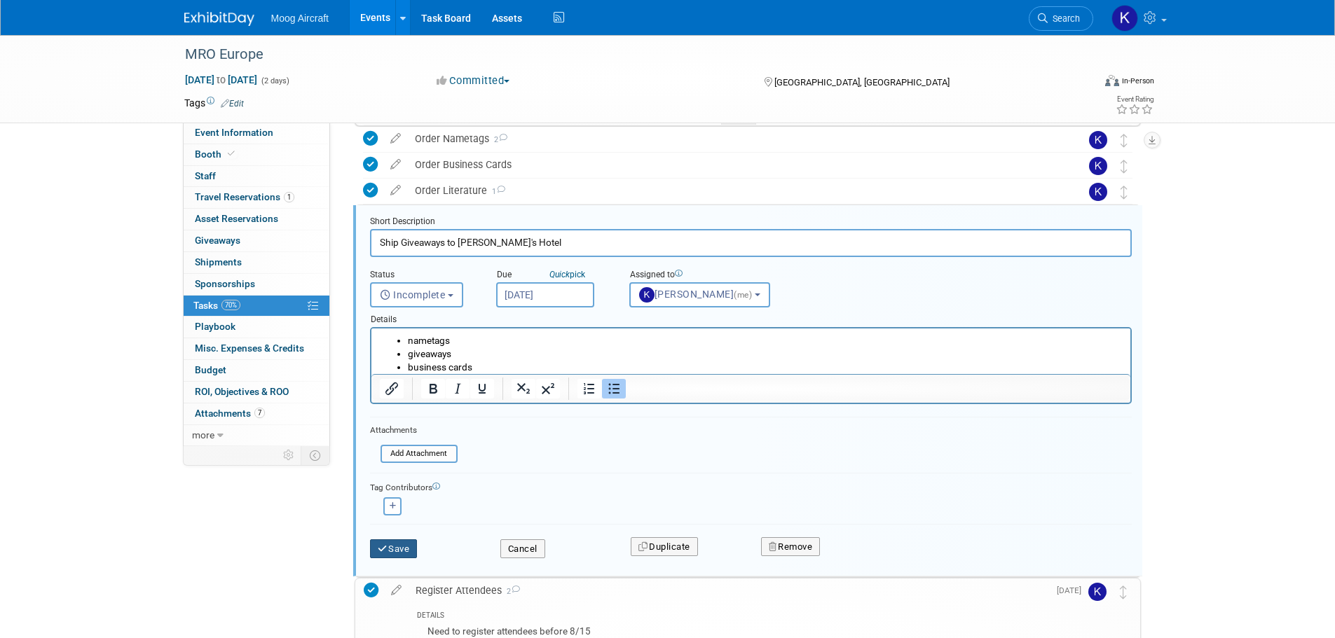
click at [397, 540] on button "Save" at bounding box center [394, 549] width 48 height 20
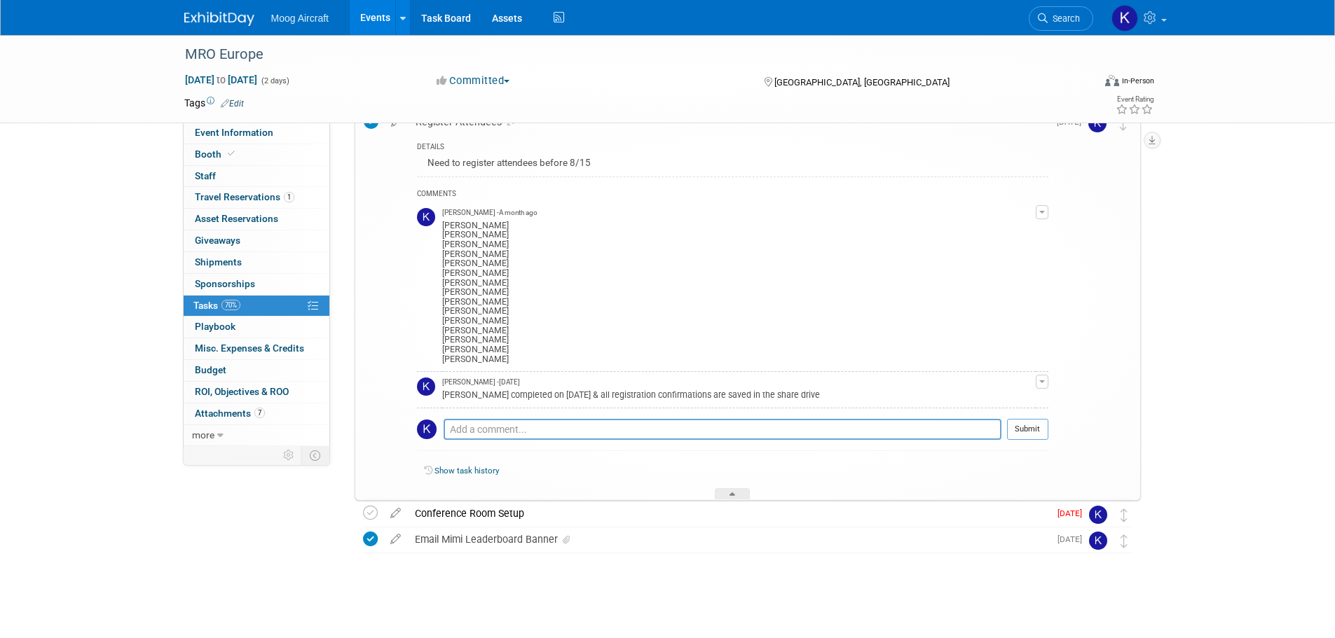
scroll to position [581, 0]
click at [501, 511] on div "Conference Room Setup" at bounding box center [728, 513] width 641 height 24
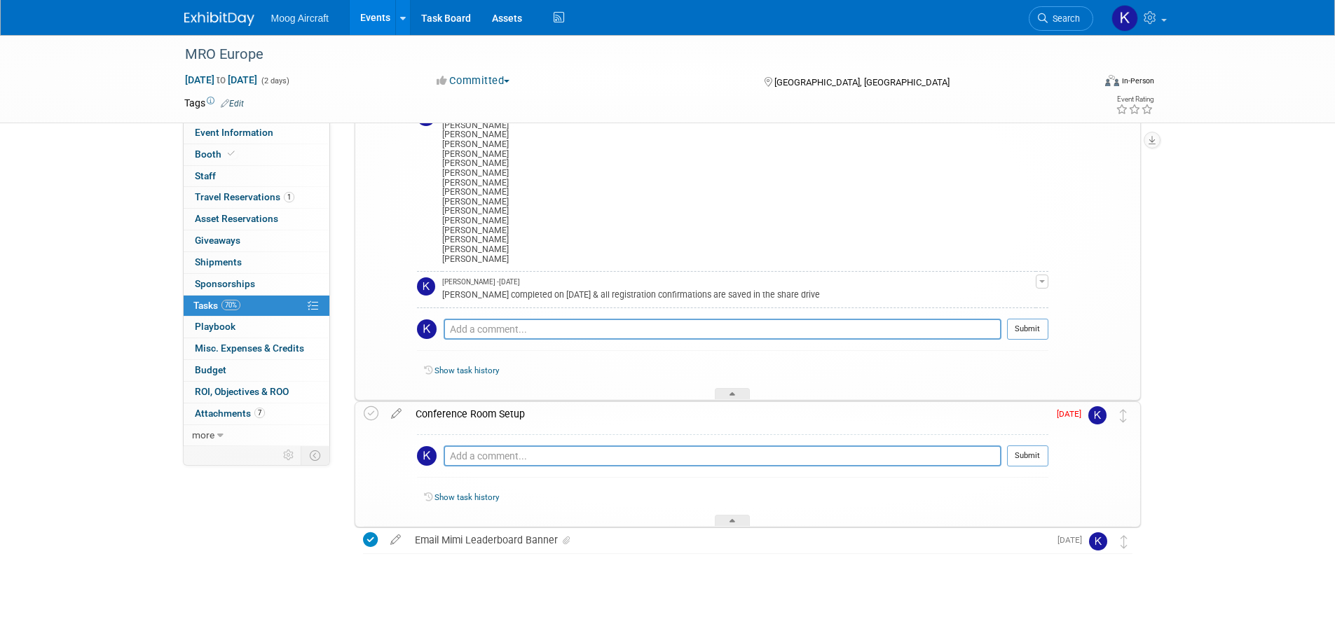
scroll to position [682, 0]
click at [374, 413] on icon at bounding box center [371, 412] width 15 height 15
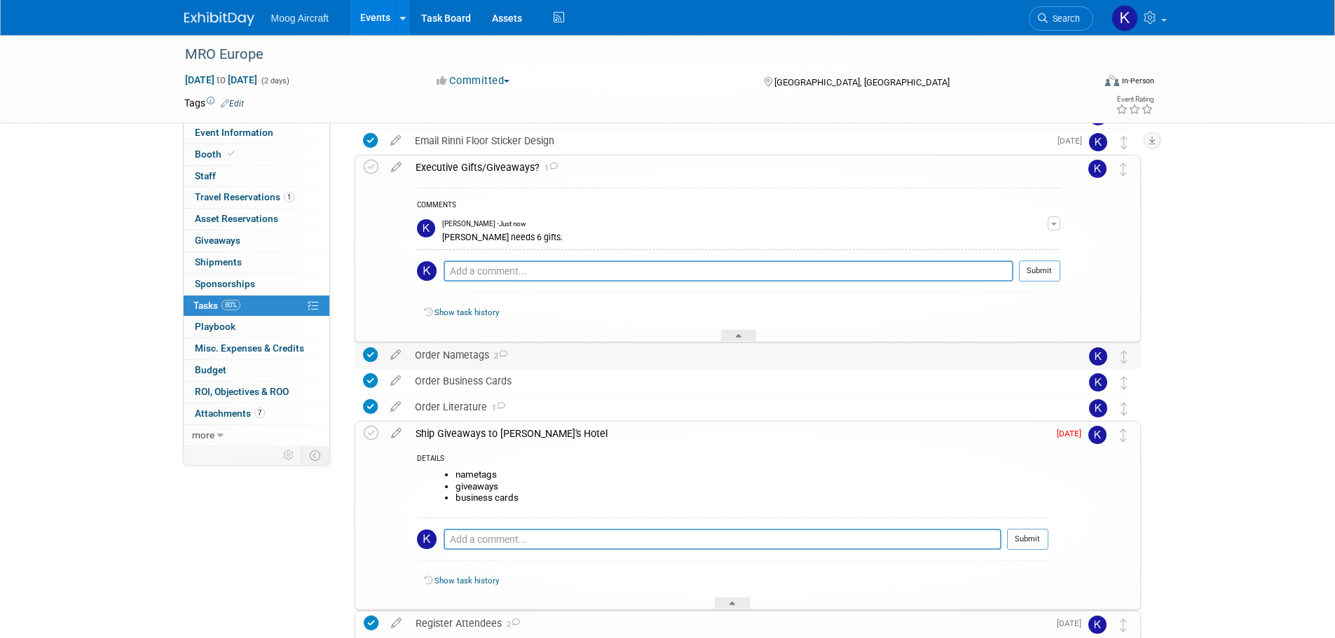
scroll to position [0, 0]
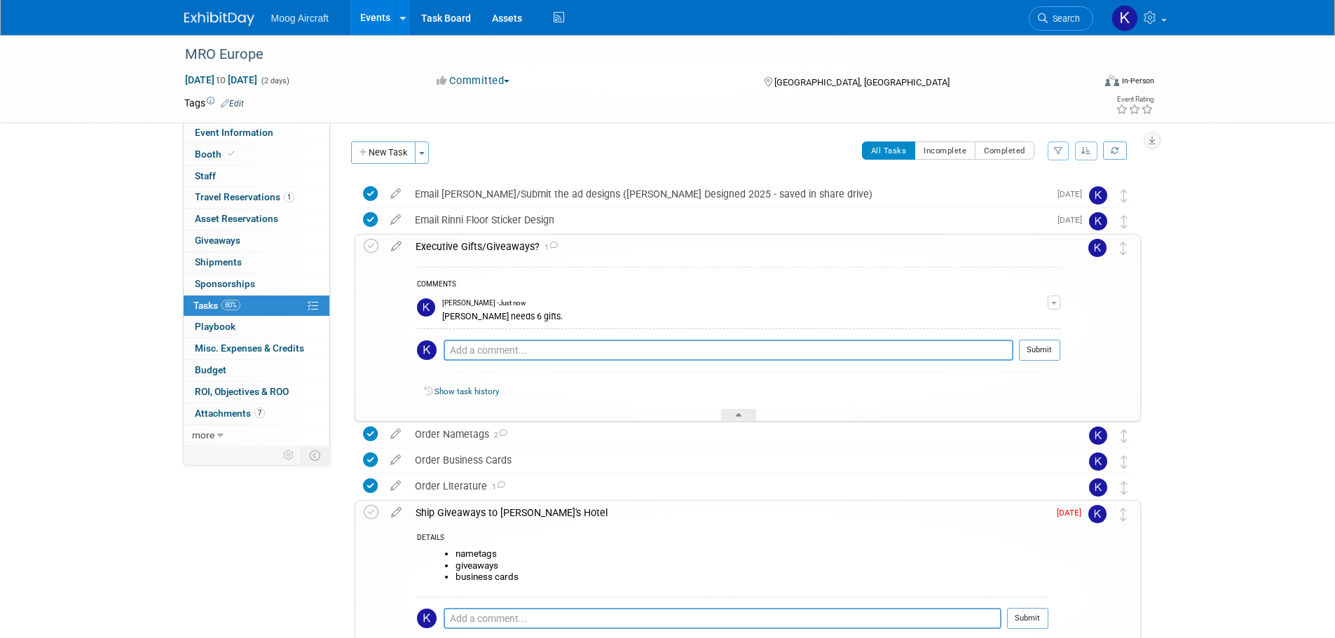
drag, startPoint x: 235, startPoint y: 281, endPoint x: 209, endPoint y: 294, distance: 29.5
click at [235, 281] on span "Sponsorships 0" at bounding box center [225, 283] width 60 height 11
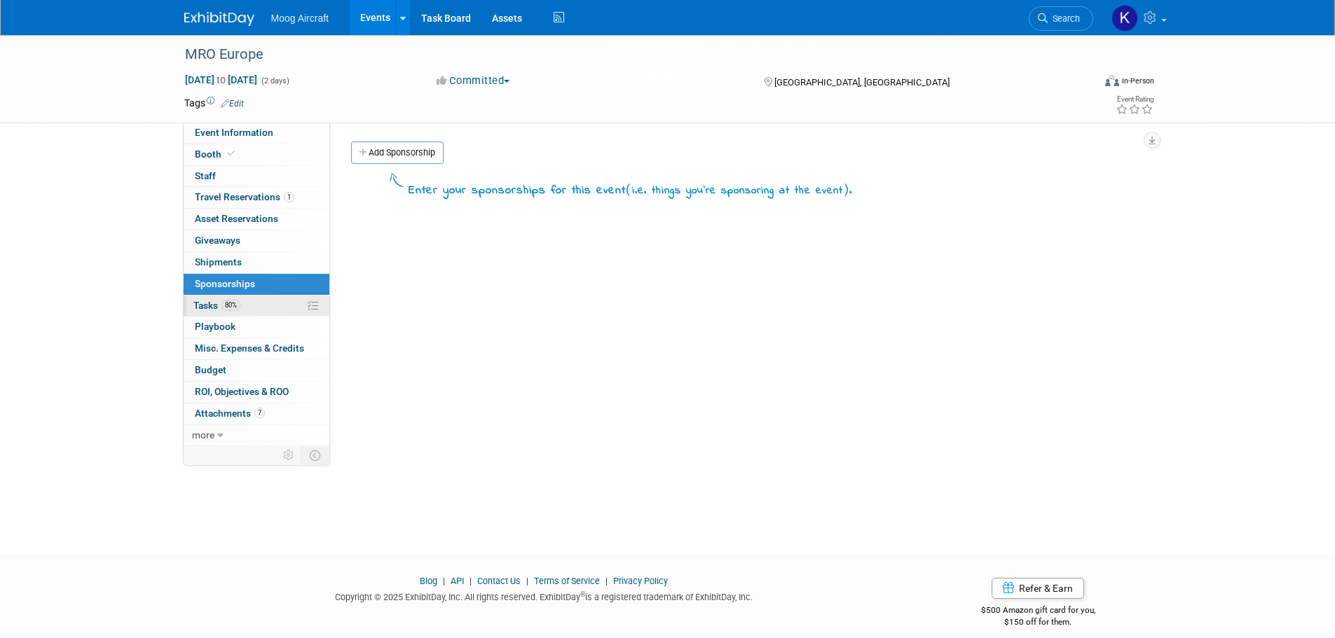
click at [202, 305] on span "Tasks 80%" at bounding box center [216, 305] width 47 height 11
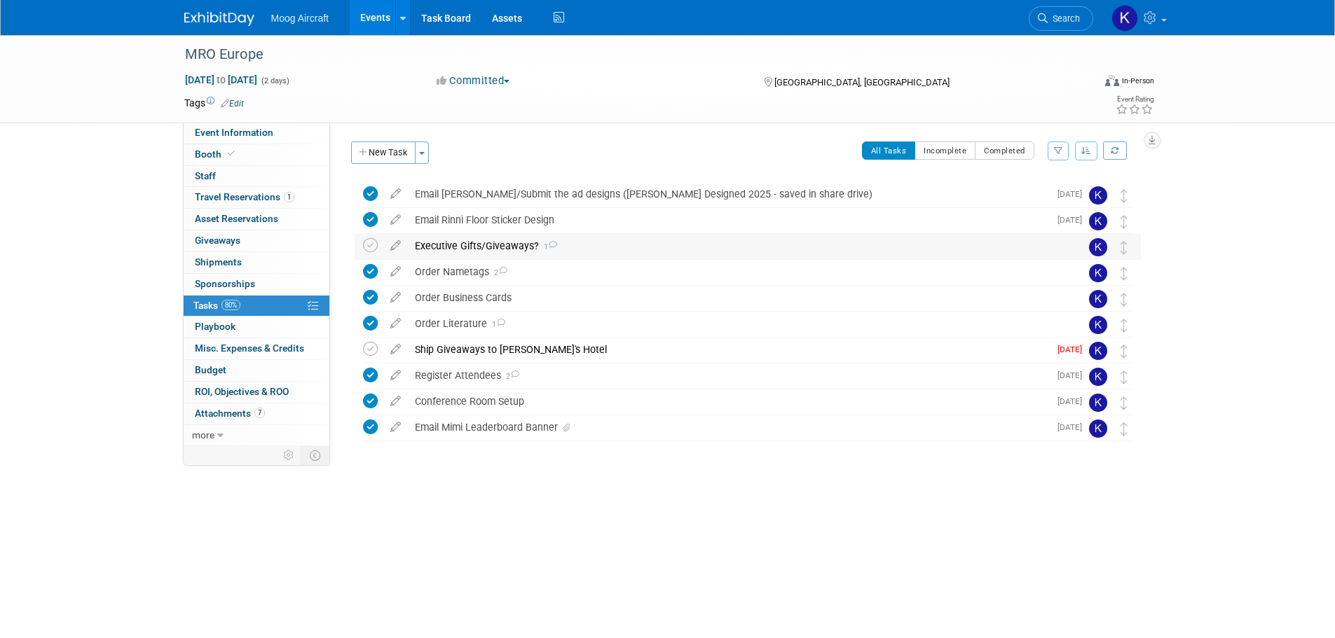
click at [566, 242] on div "Executive Gifts/Giveaways? 1" at bounding box center [734, 246] width 653 height 24
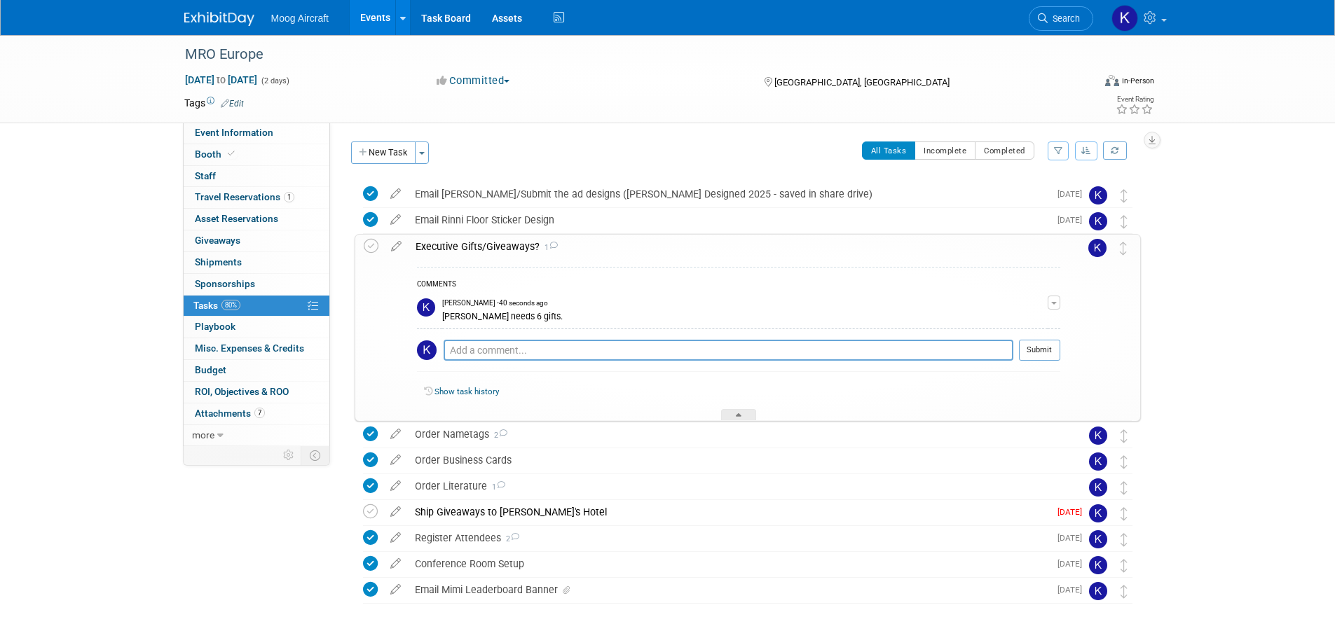
click at [566, 242] on div "Executive Gifts/Giveaways? 1" at bounding box center [734, 247] width 652 height 24
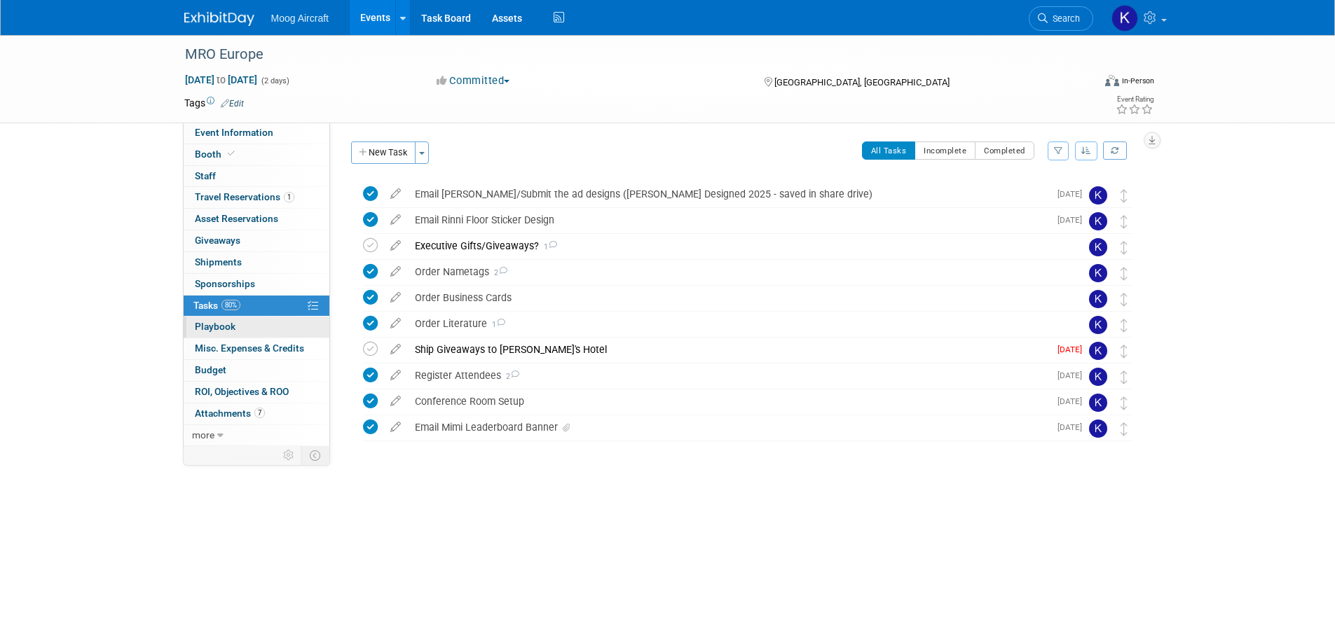
click at [235, 323] on link "0 Playbook 0" at bounding box center [257, 327] width 146 height 21
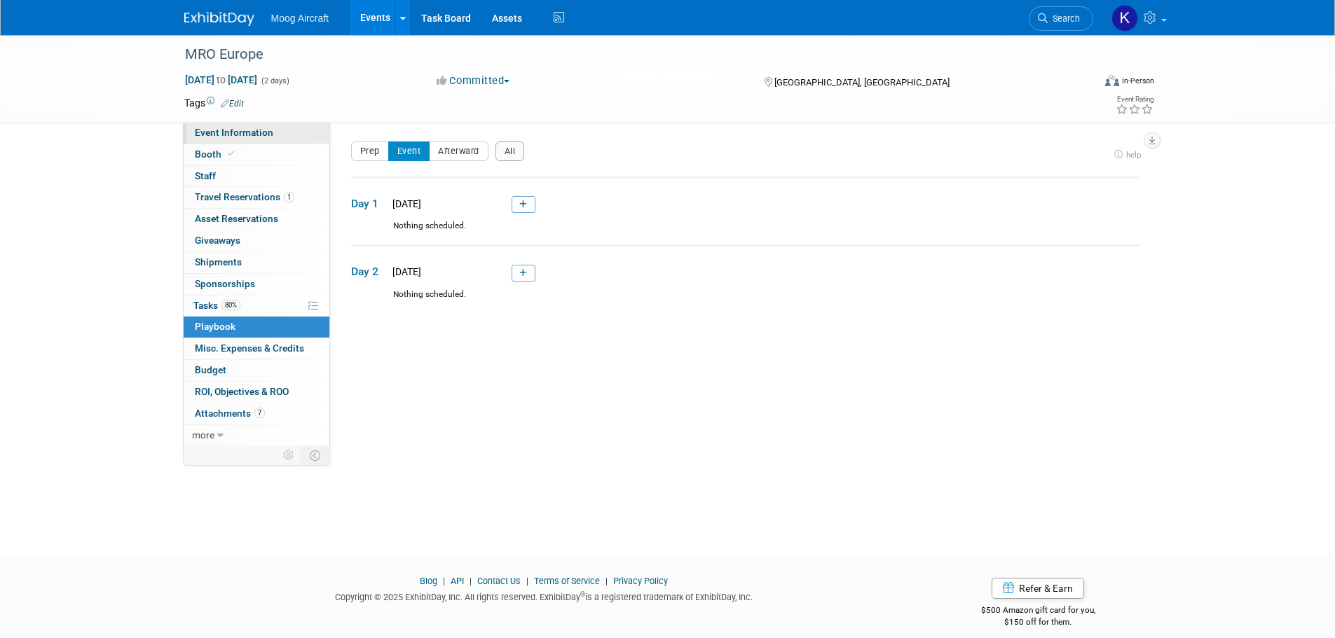
click at [240, 126] on link "Event Information" at bounding box center [257, 133] width 146 height 21
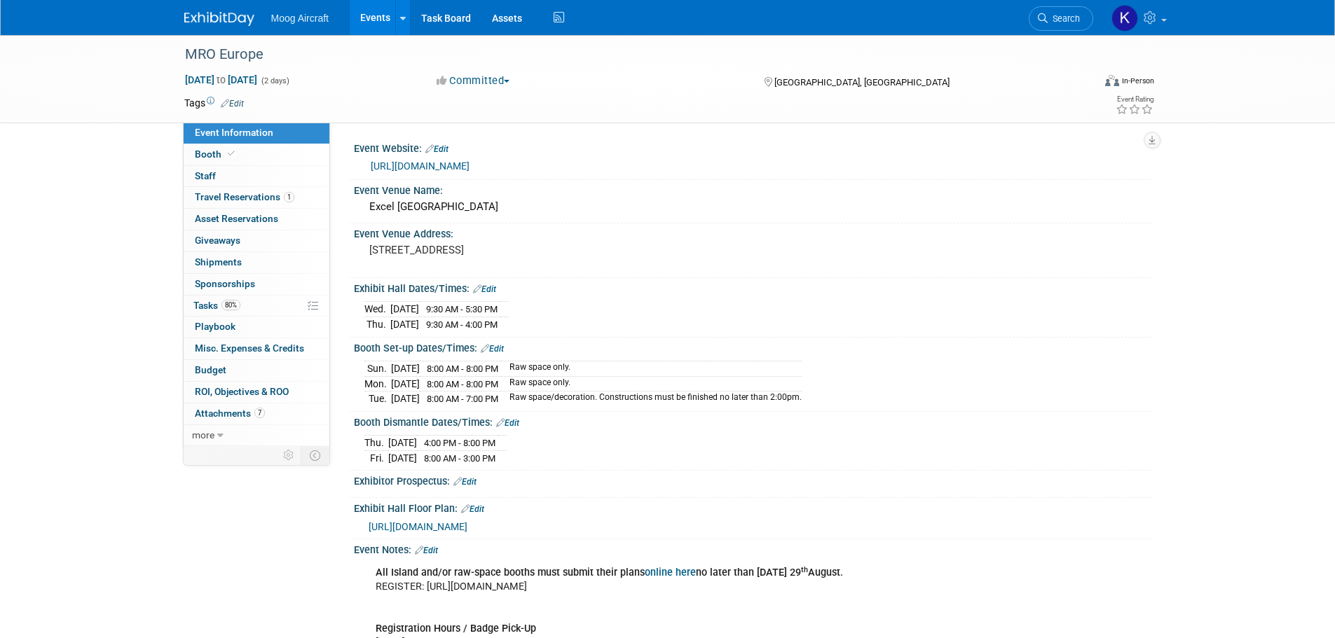
click at [207, 29] on div "Moog Aircraft Events Add Event Bulk Upload Events Shareable Event Boards Recent…" at bounding box center [667, 17] width 967 height 35
click at [212, 28] on div "Moog Aircraft Events Add Event Bulk Upload Events Shareable Event Boards Recent…" at bounding box center [667, 17] width 967 height 35
click at [216, 22] on img at bounding box center [219, 19] width 70 height 14
